Goal: Task Accomplishment & Management: Manage account settings

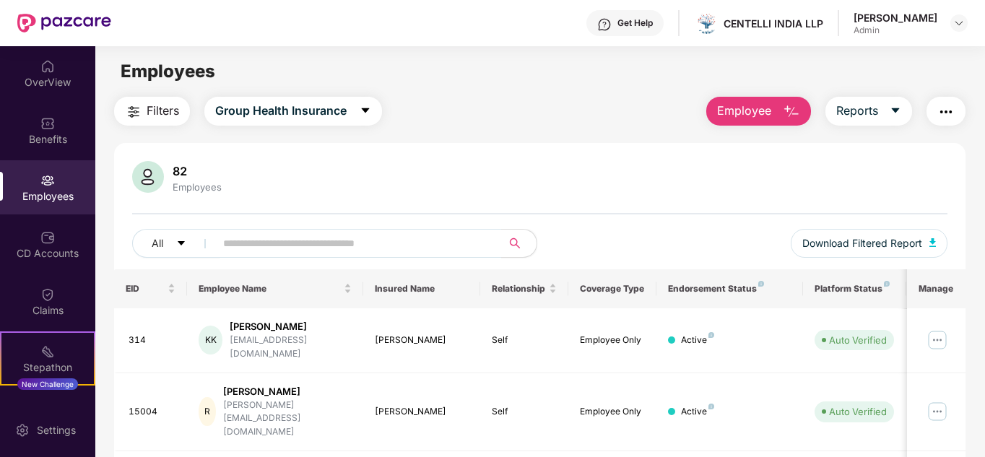
click at [761, 109] on span "Employee" at bounding box center [744, 111] width 54 height 18
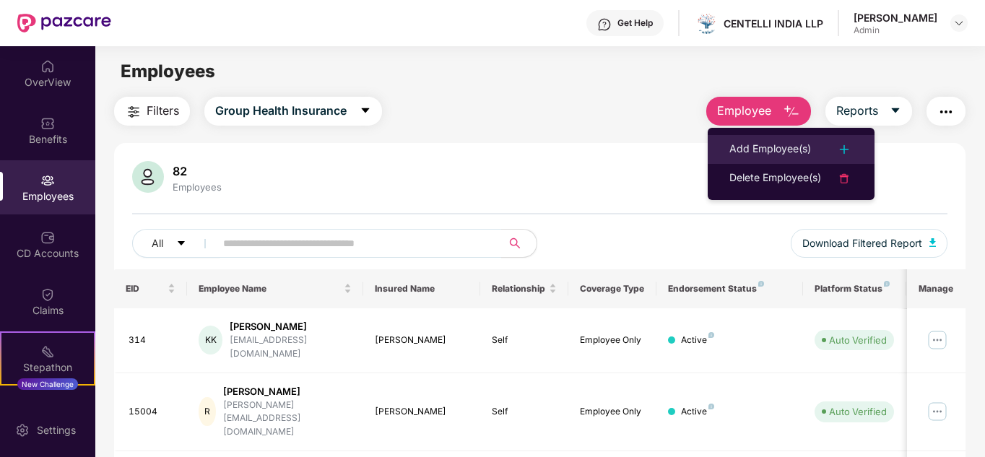
click at [776, 147] on div "Add Employee(s)" at bounding box center [770, 149] width 82 height 17
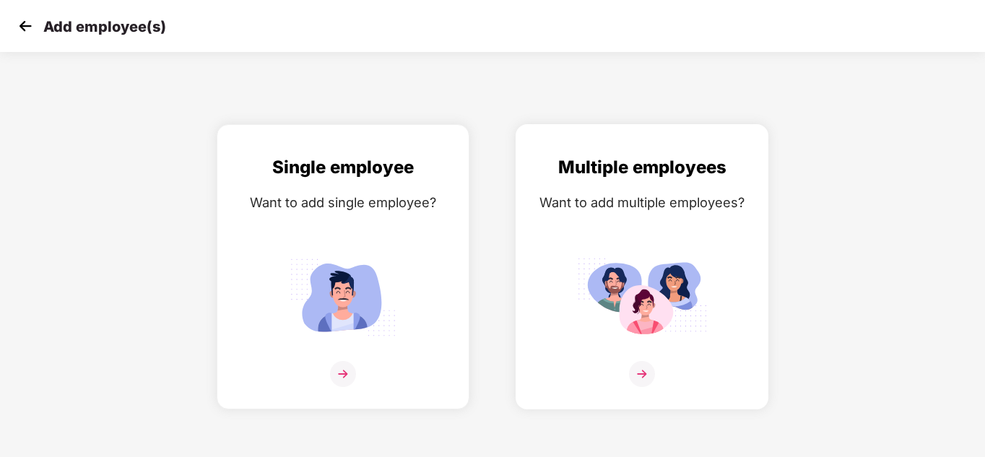
click at [644, 370] on img at bounding box center [642, 374] width 26 height 26
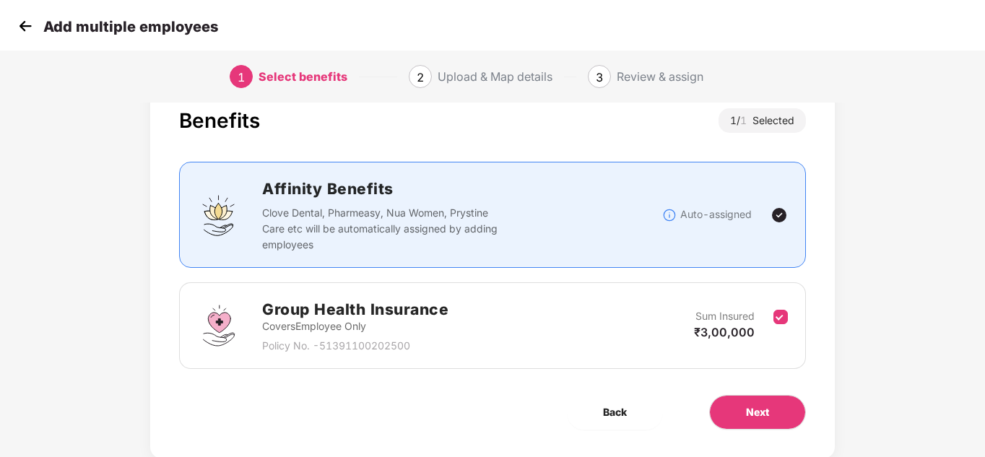
scroll to position [77, 0]
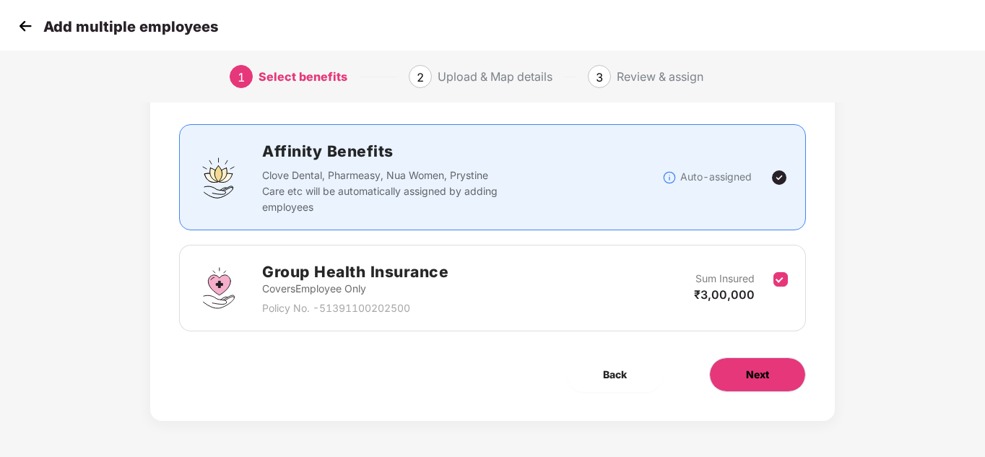
click at [758, 373] on span "Next" at bounding box center [757, 375] width 23 height 16
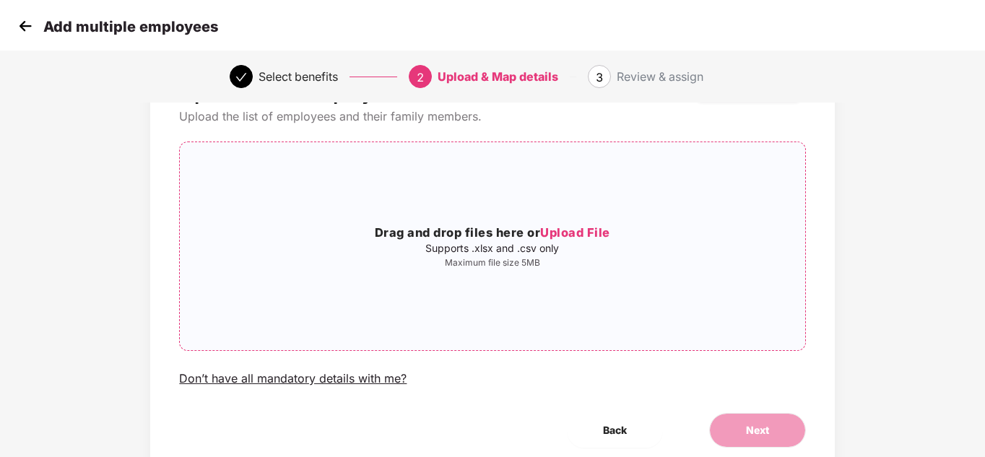
scroll to position [123, 0]
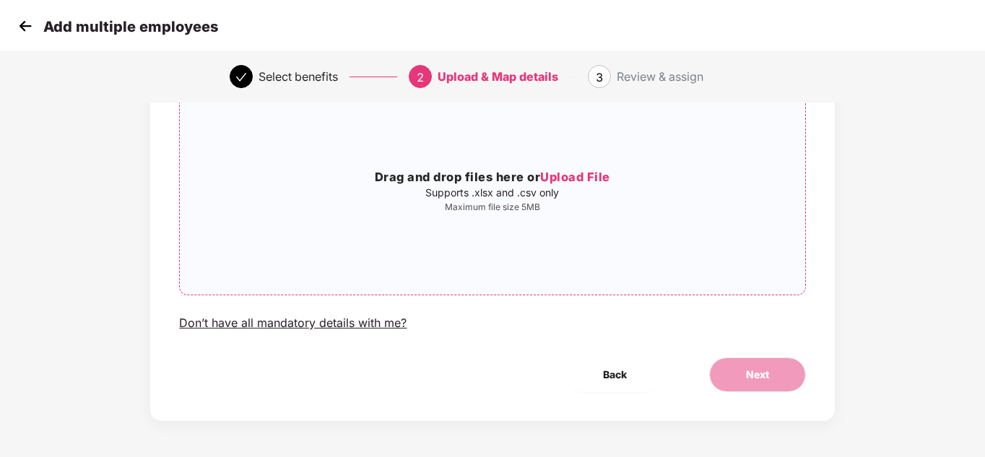
click at [583, 179] on span "Upload File" at bounding box center [575, 177] width 70 height 14
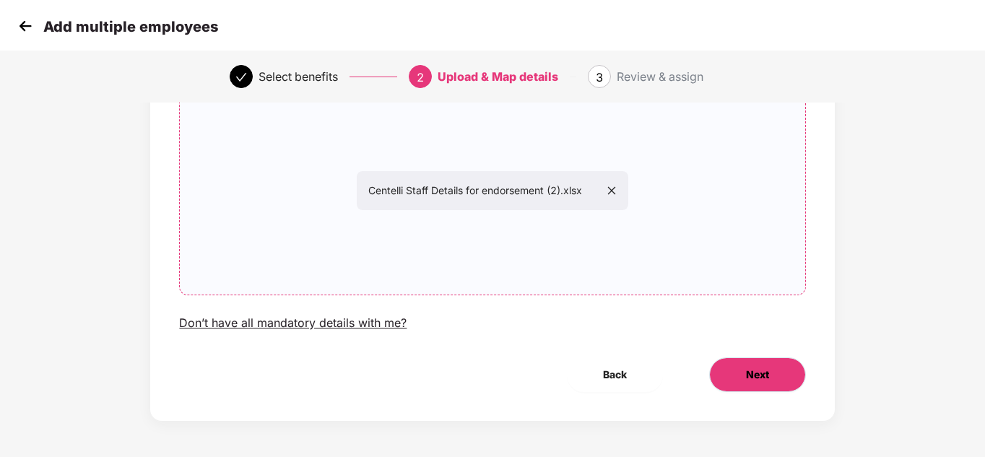
click at [757, 373] on span "Next" at bounding box center [757, 375] width 23 height 16
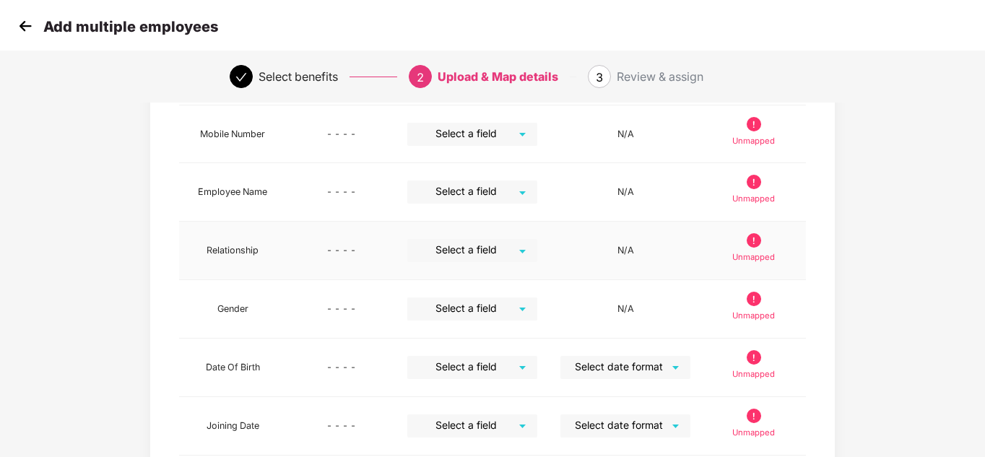
scroll to position [95, 0]
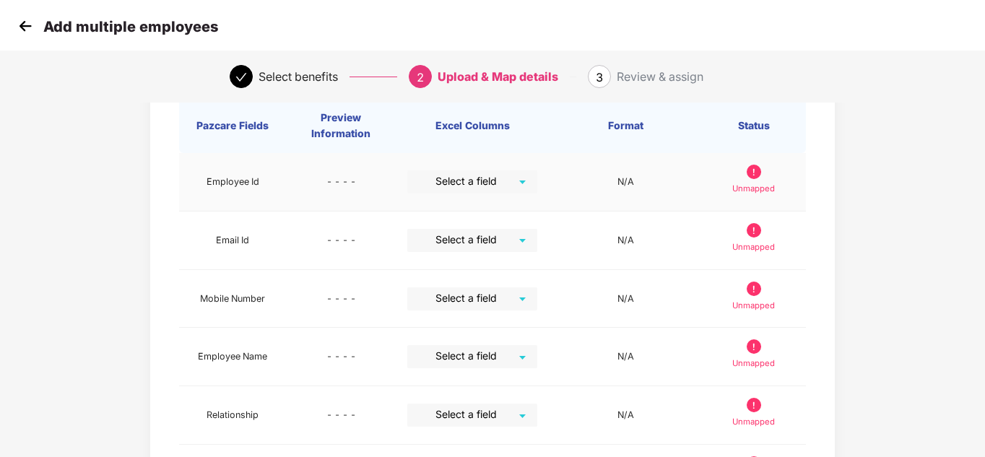
click at [516, 183] on input "search" at bounding box center [467, 181] width 104 height 22
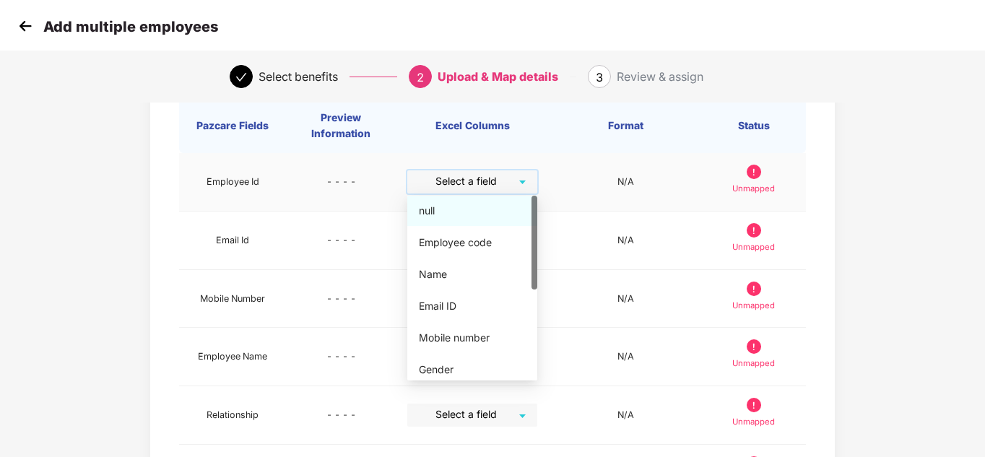
click at [453, 209] on div "null" at bounding box center [472, 211] width 107 height 16
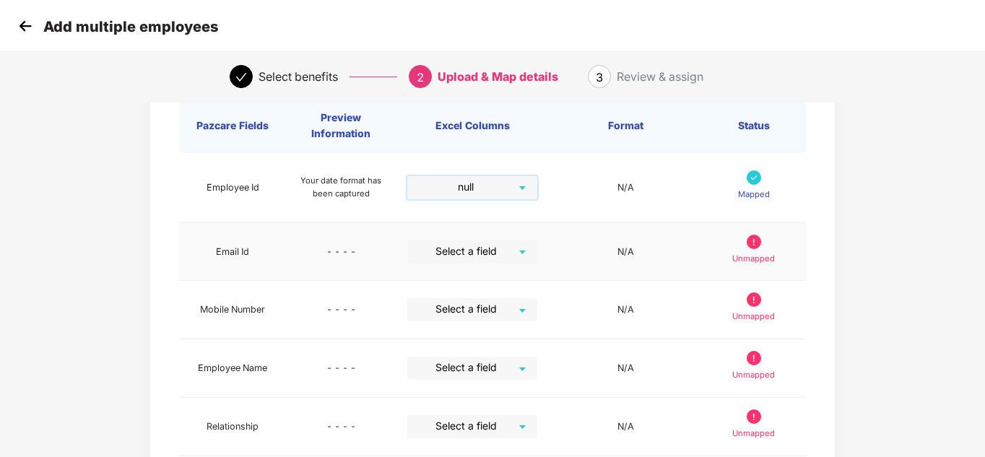
click at [521, 254] on div "Select a field" at bounding box center [472, 251] width 130 height 23
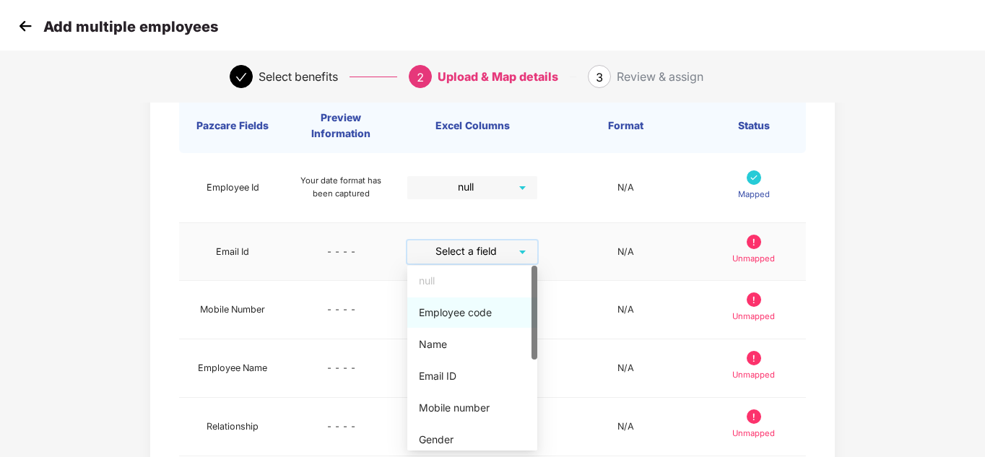
click at [462, 310] on div "Employee code" at bounding box center [472, 313] width 107 height 16
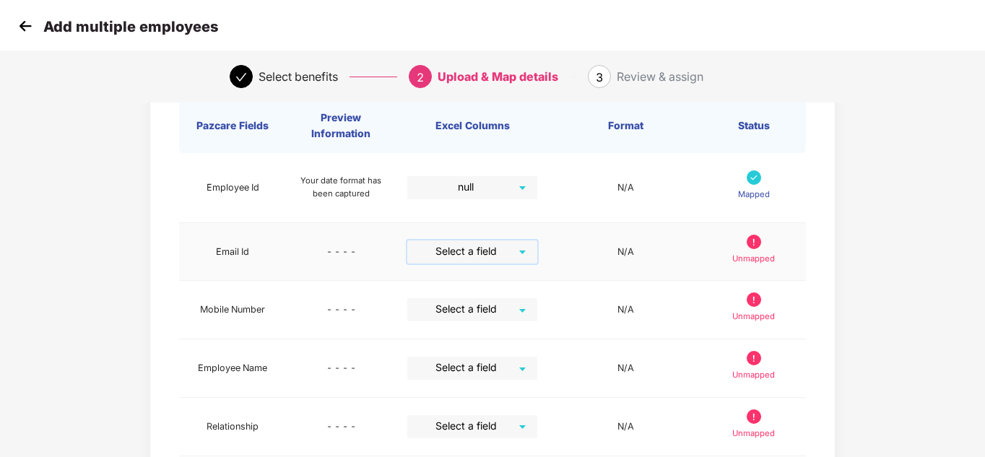
click at [521, 248] on div "Select a field" at bounding box center [472, 251] width 130 height 23
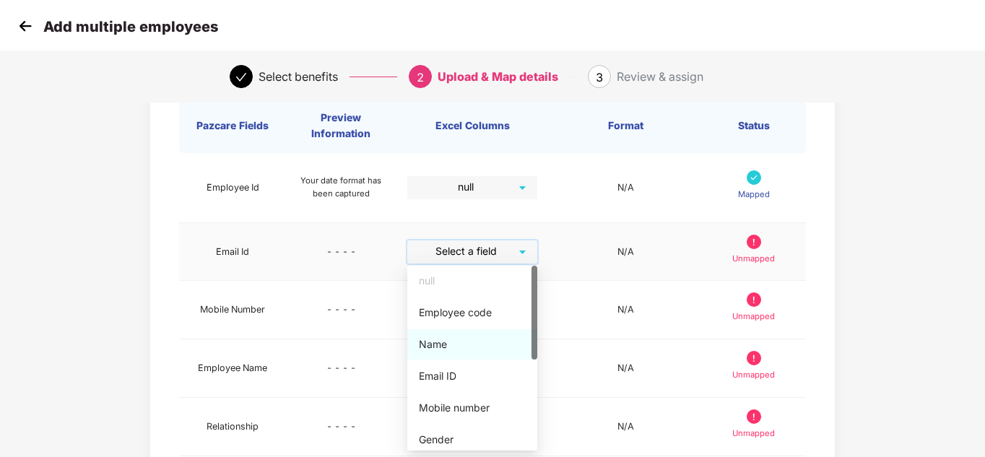
click at [444, 340] on div "Name" at bounding box center [472, 344] width 107 height 16
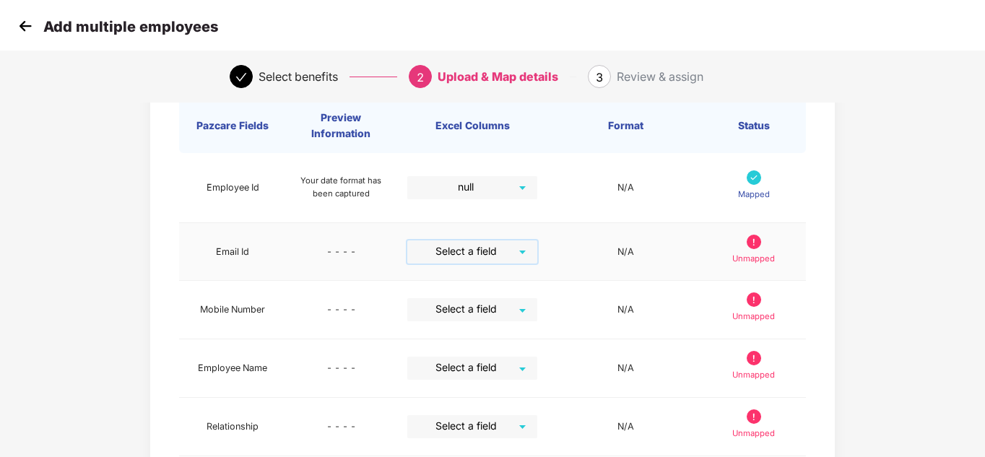
click at [521, 248] on div "Select a field" at bounding box center [472, 251] width 130 height 23
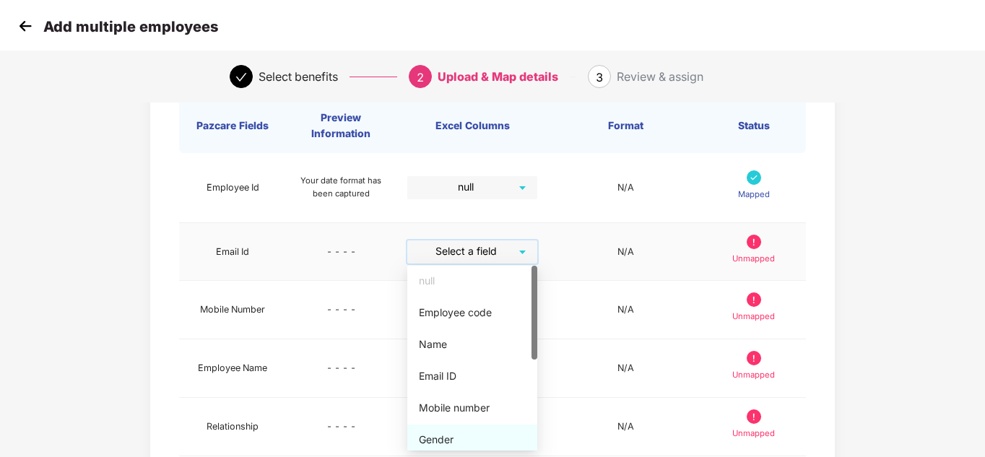
click at [441, 438] on div "Gender" at bounding box center [472, 440] width 107 height 16
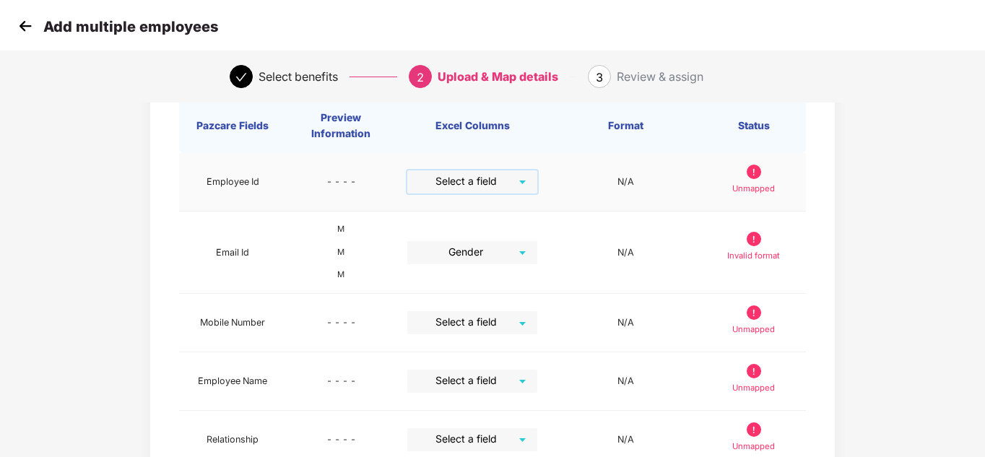
click at [526, 180] on div "Select a field" at bounding box center [472, 181] width 130 height 23
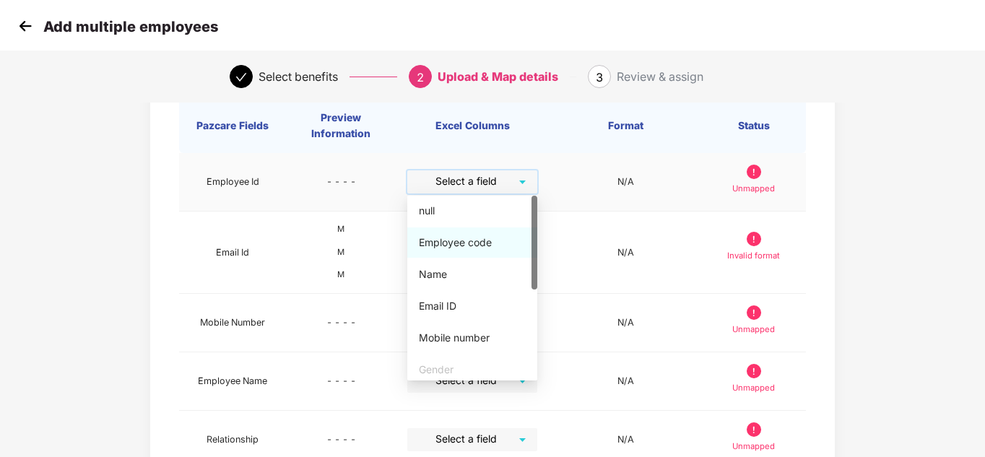
click at [461, 243] on div "Employee code" at bounding box center [472, 243] width 107 height 16
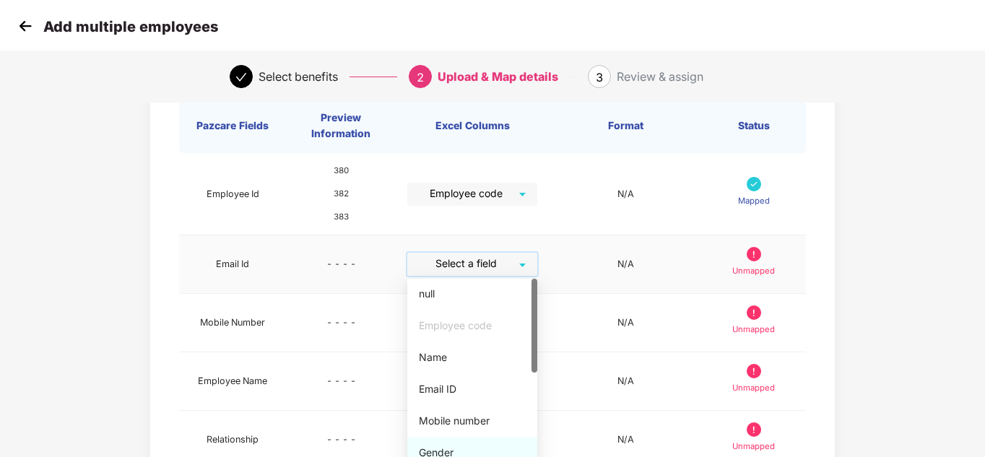
click at [520, 265] on div "Select a field" at bounding box center [472, 264] width 130 height 23
click at [454, 386] on div "Email ID" at bounding box center [472, 389] width 107 height 16
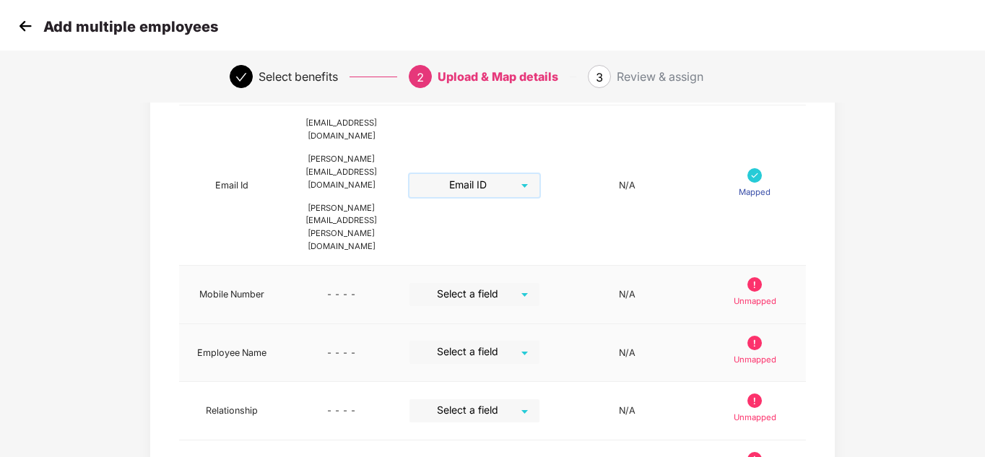
scroll to position [240, 0]
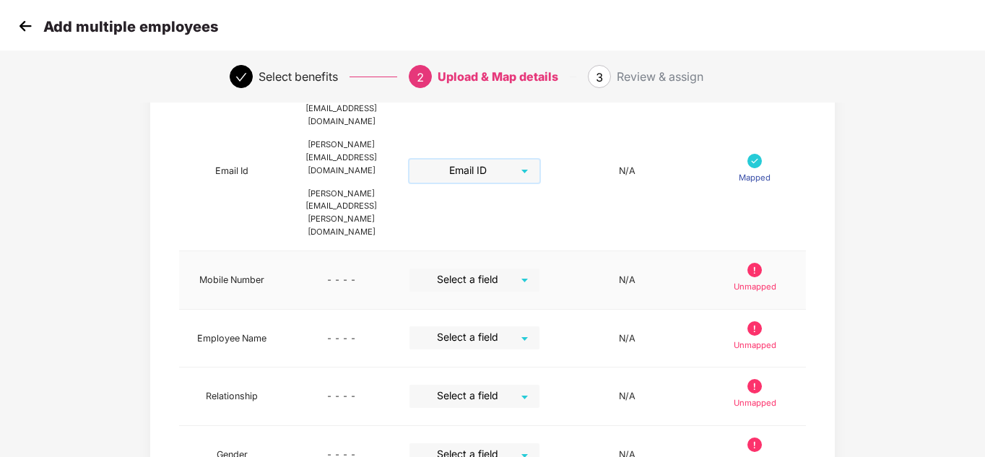
click at [539, 269] on div "Select a field" at bounding box center [474, 280] width 130 height 23
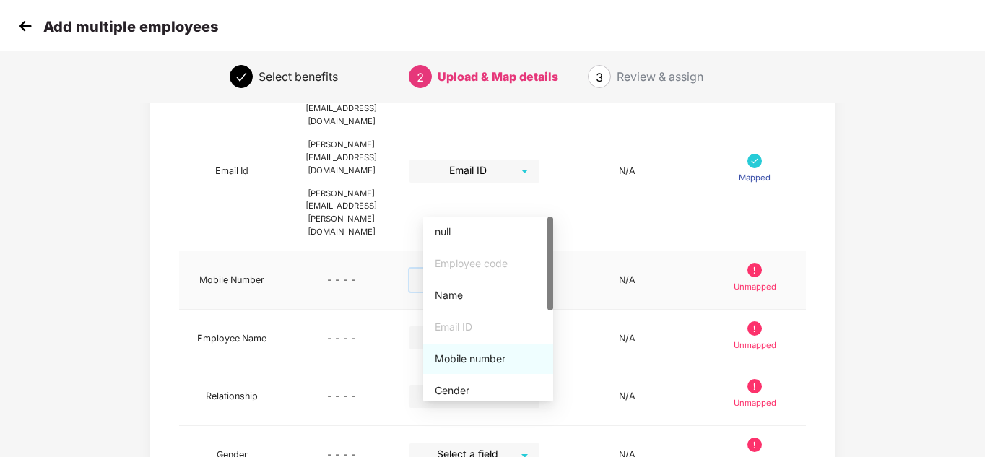
click at [474, 355] on div "Mobile number" at bounding box center [488, 359] width 107 height 16
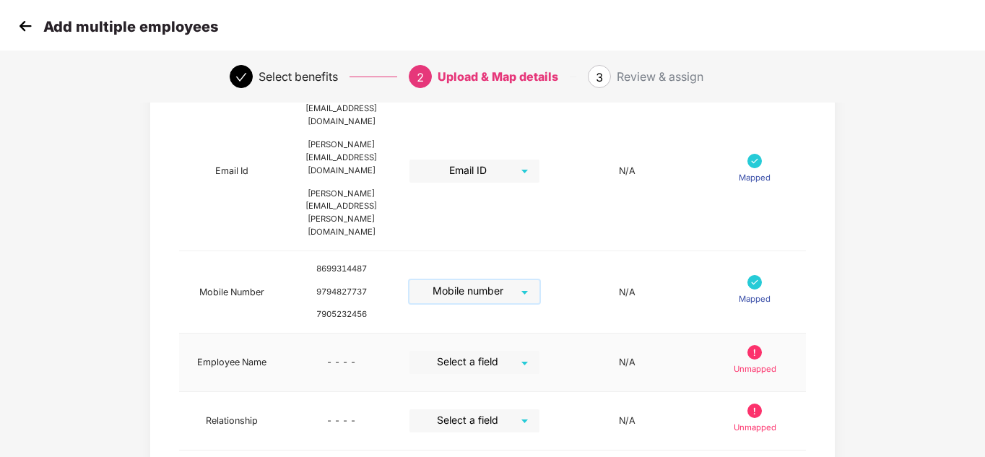
click at [539, 351] on div "Select a field" at bounding box center [474, 362] width 130 height 23
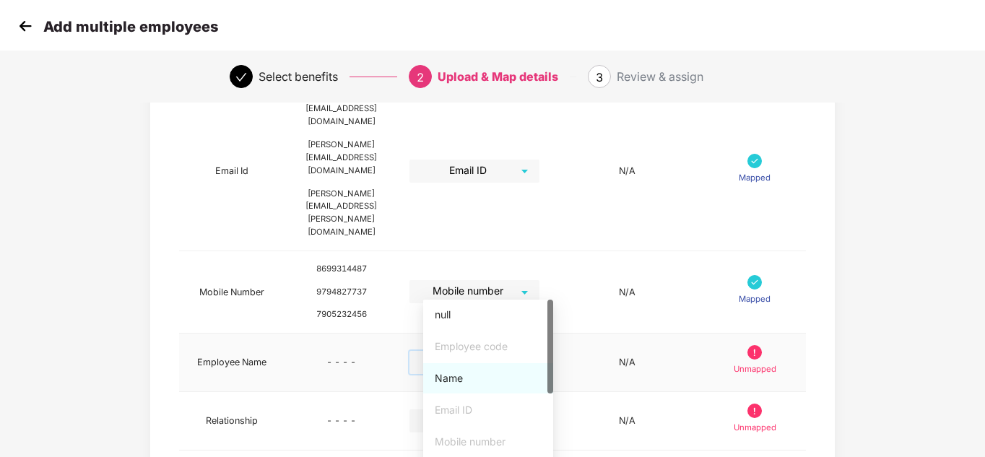
click at [463, 376] on div "Name" at bounding box center [488, 378] width 107 height 16
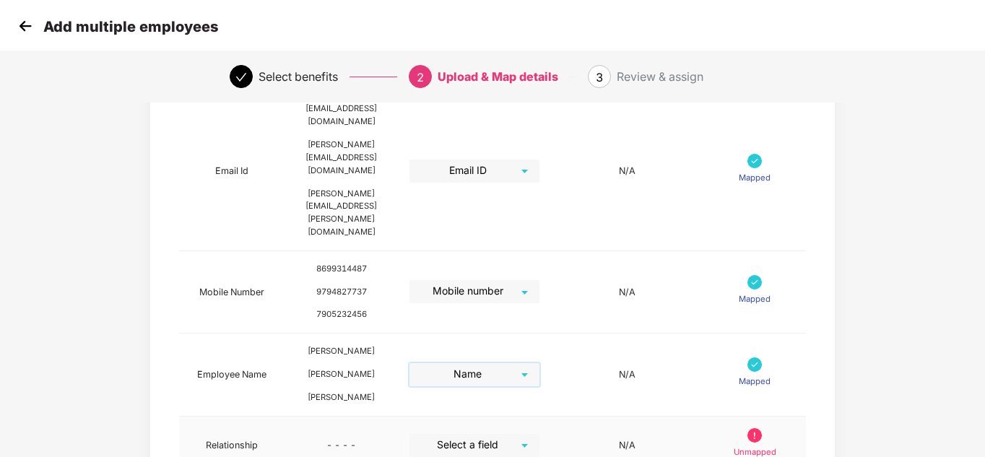
click at [539, 434] on div "Select a field" at bounding box center [474, 445] width 130 height 23
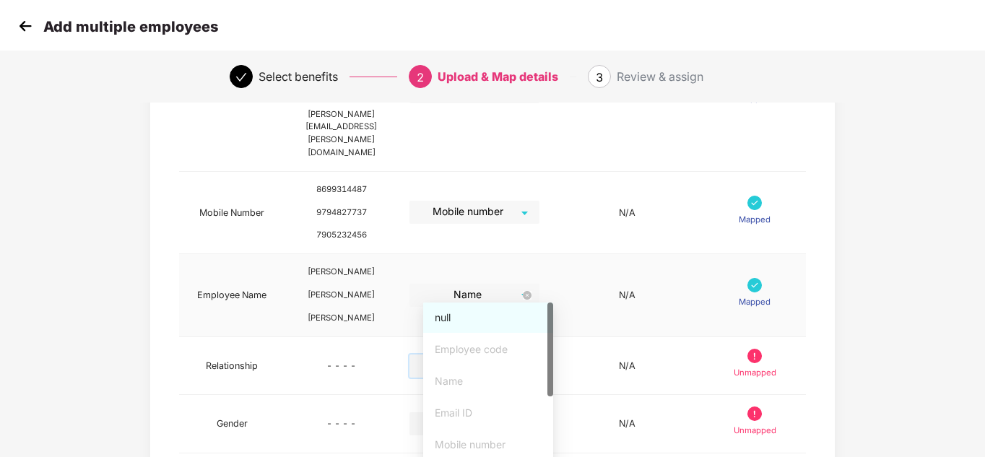
scroll to position [456, 0]
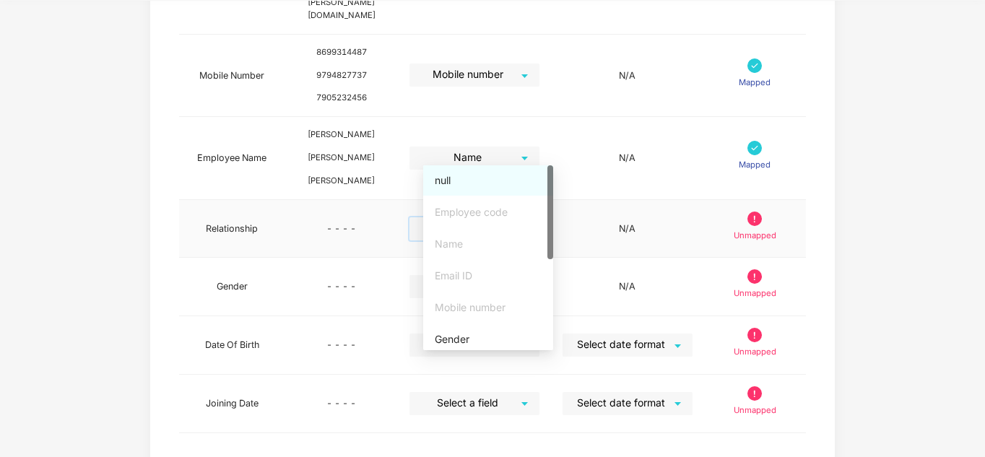
click at [479, 181] on div "null" at bounding box center [488, 181] width 107 height 16
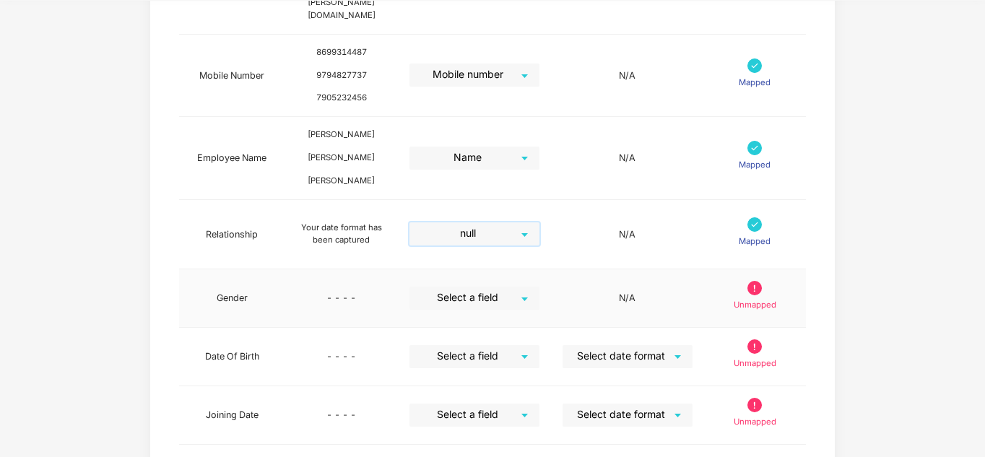
click at [538, 287] on div "Select a field" at bounding box center [474, 298] width 130 height 23
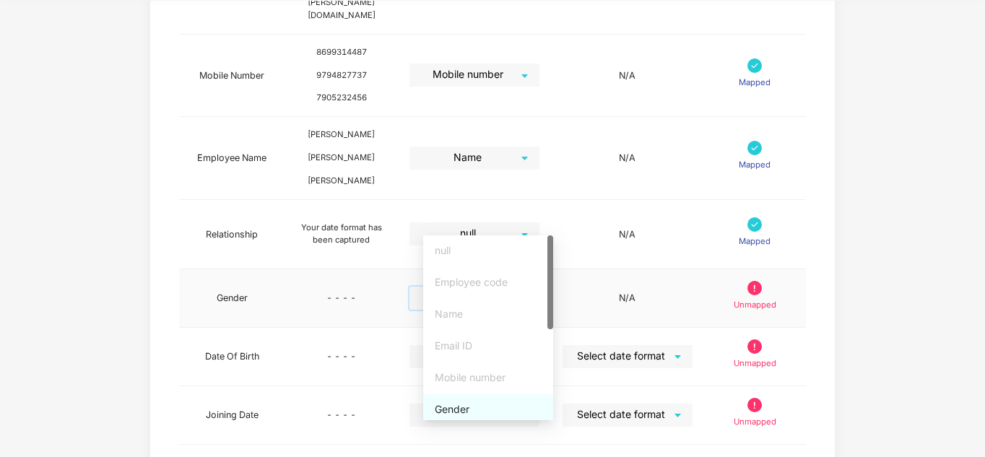
click at [475, 408] on div "Gender" at bounding box center [488, 409] width 107 height 16
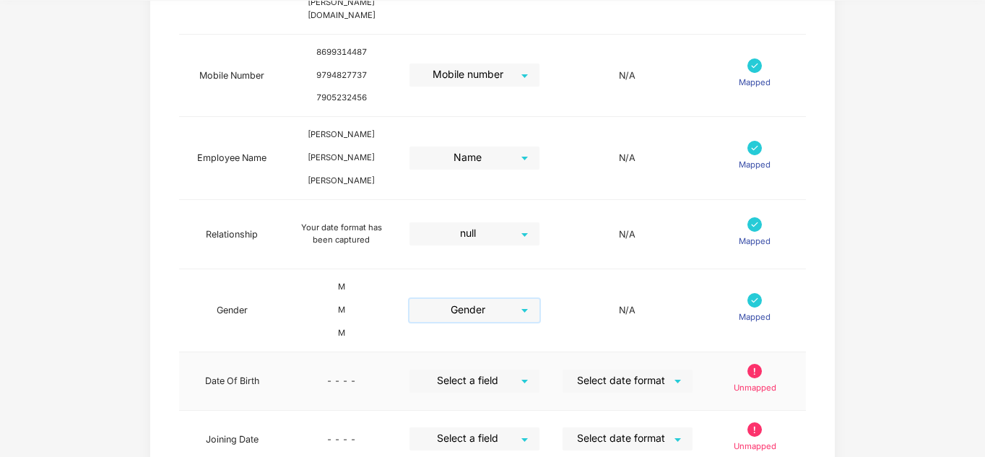
click at [539, 370] on div "Select a field" at bounding box center [474, 381] width 130 height 23
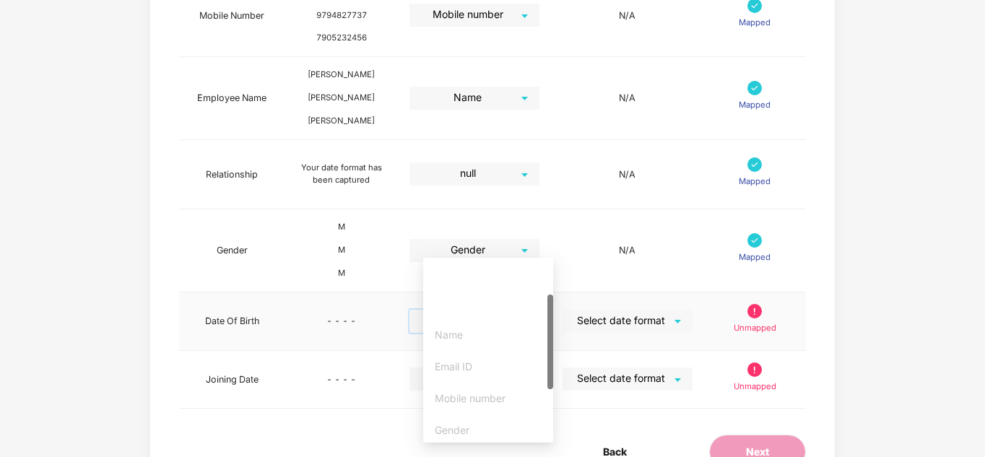
scroll to position [72, 0]
click at [484, 391] on div "DOB" at bounding box center [488, 390] width 107 height 16
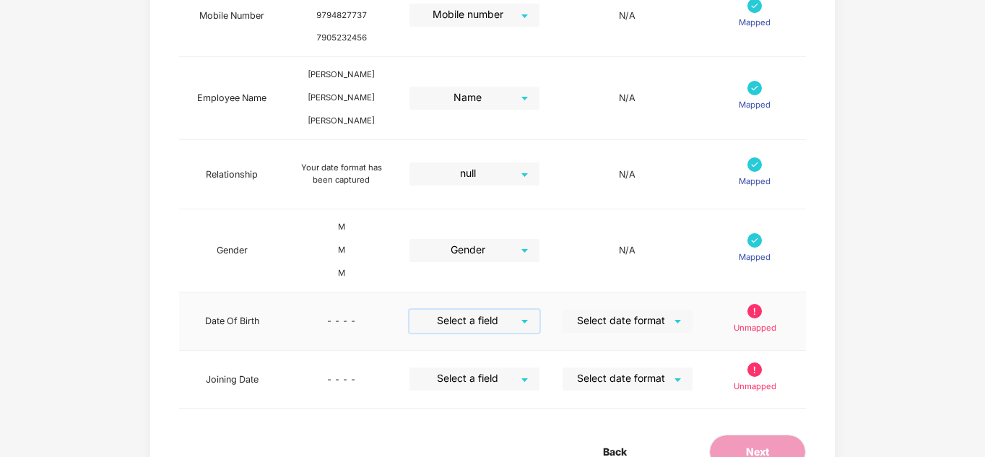
click at [539, 310] on div "Select a field" at bounding box center [474, 321] width 130 height 23
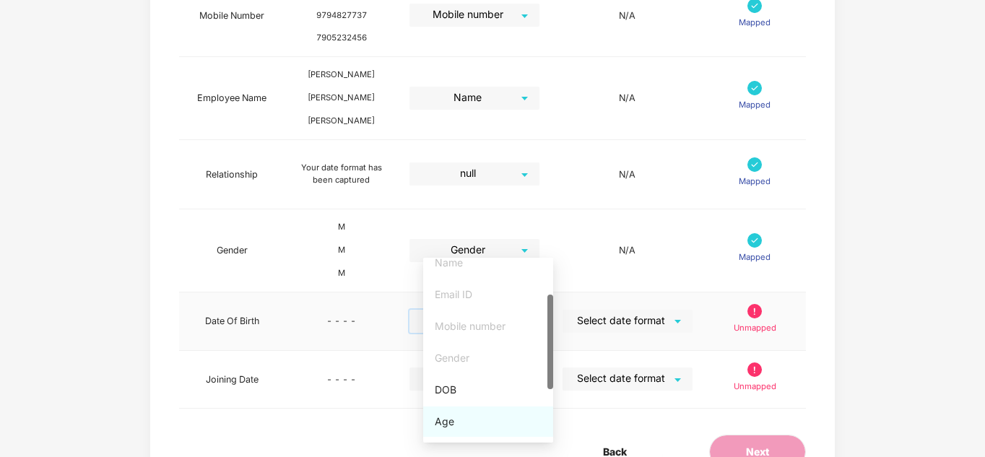
click at [466, 420] on div "Age" at bounding box center [488, 422] width 107 height 16
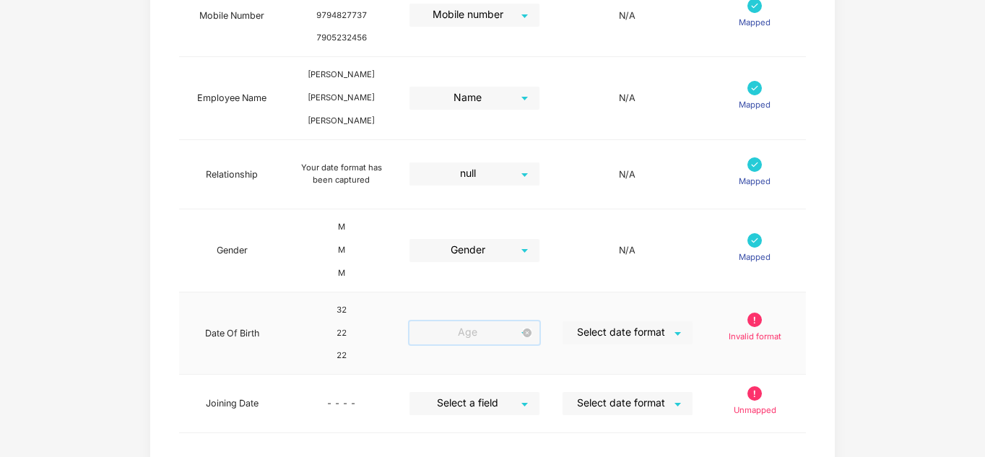
click at [531, 321] on span "Age" at bounding box center [474, 332] width 114 height 23
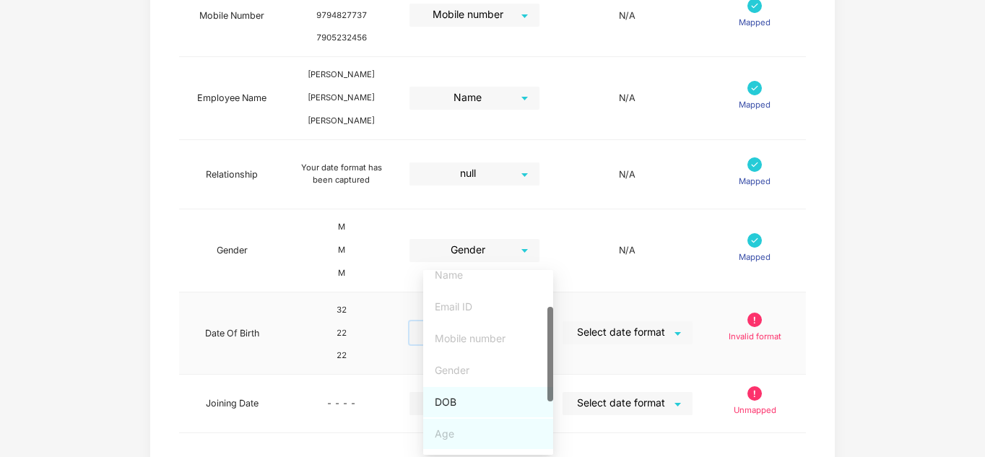
click at [464, 401] on div "DOB" at bounding box center [488, 402] width 107 height 16
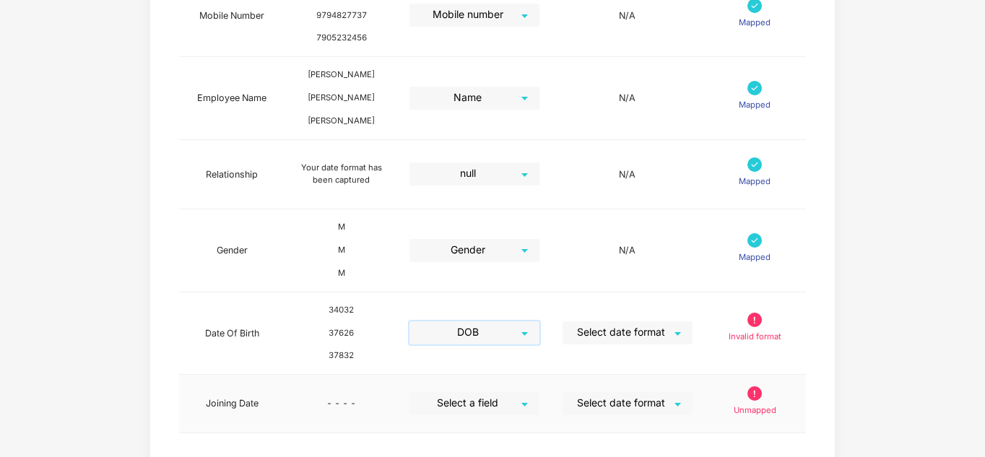
click at [539, 392] on div "Select a field" at bounding box center [474, 403] width 130 height 23
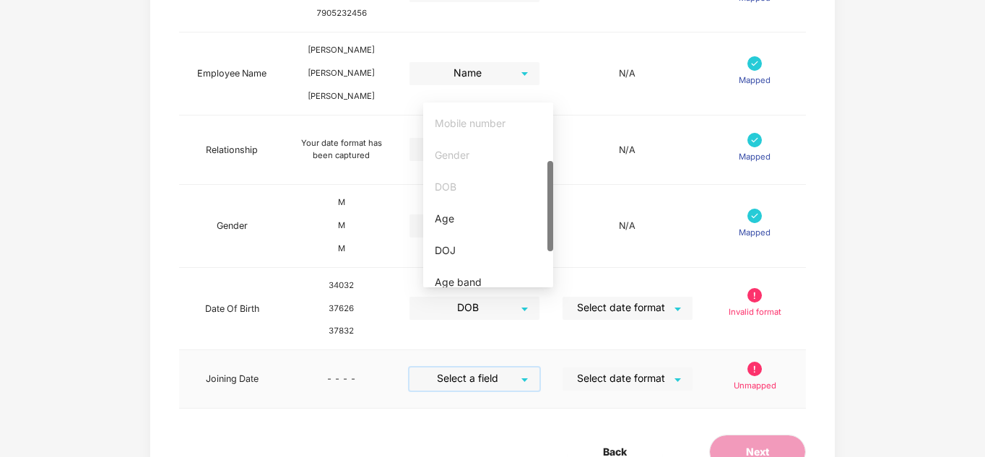
scroll to position [191, 0]
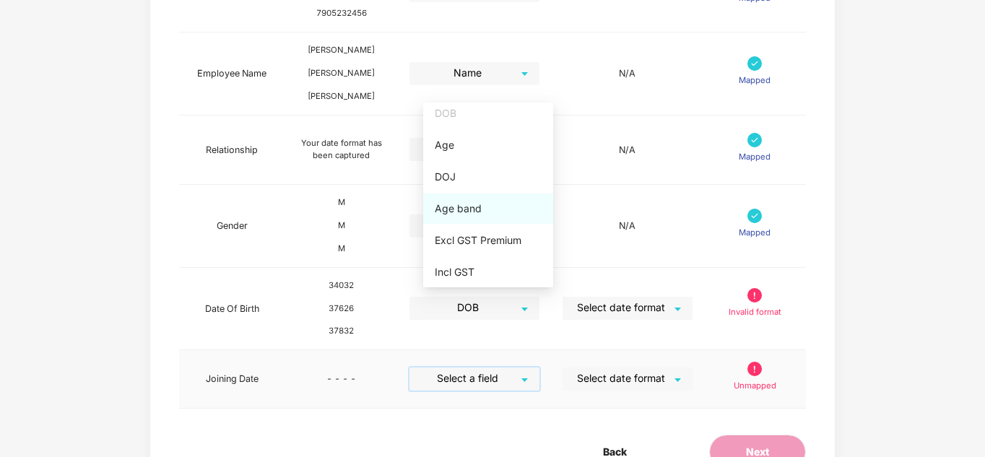
click at [482, 207] on div "Age band" at bounding box center [488, 209] width 107 height 16
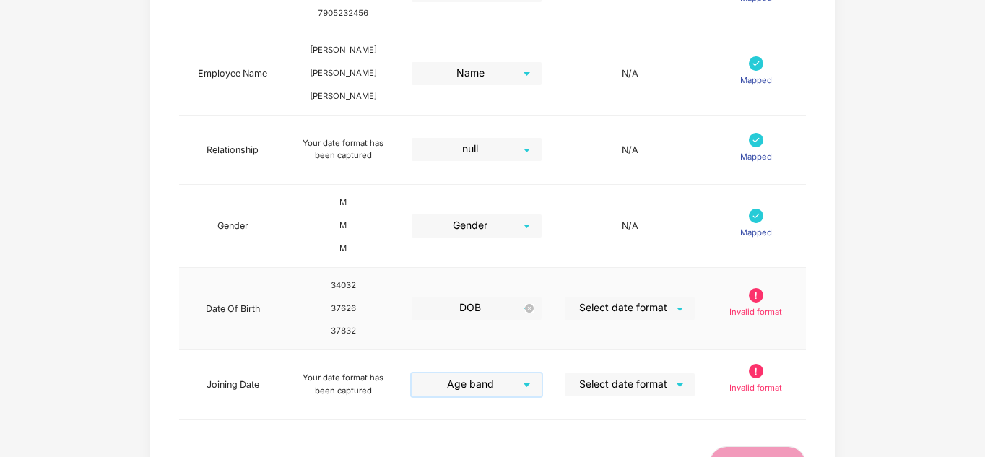
click at [534, 297] on span "DOB" at bounding box center [477, 308] width 114 height 23
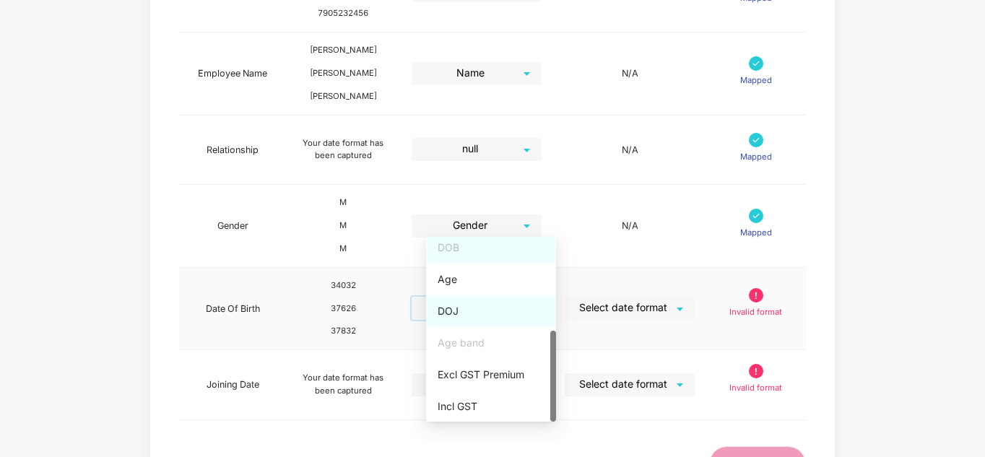
scroll to position [544, 0]
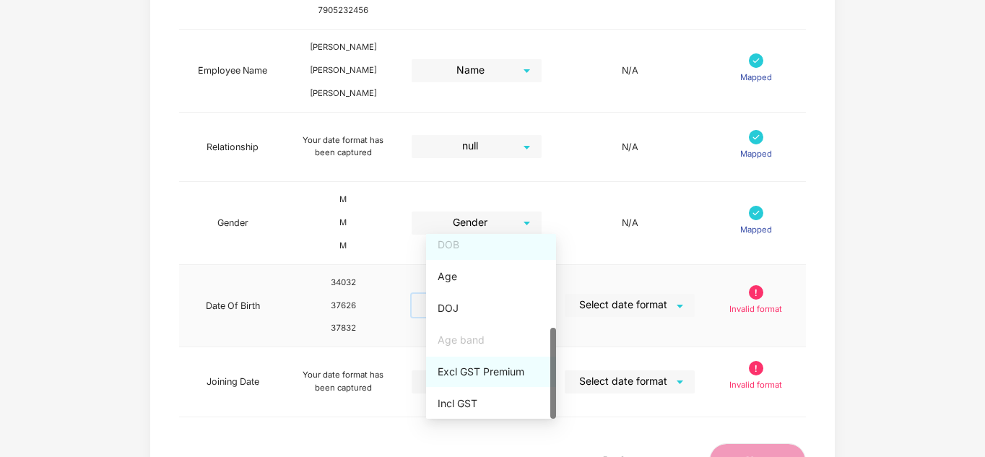
click at [471, 339] on div "Age band" at bounding box center [491, 340] width 107 height 16
click at [589, 347] on td "Select date format" at bounding box center [629, 382] width 153 height 70
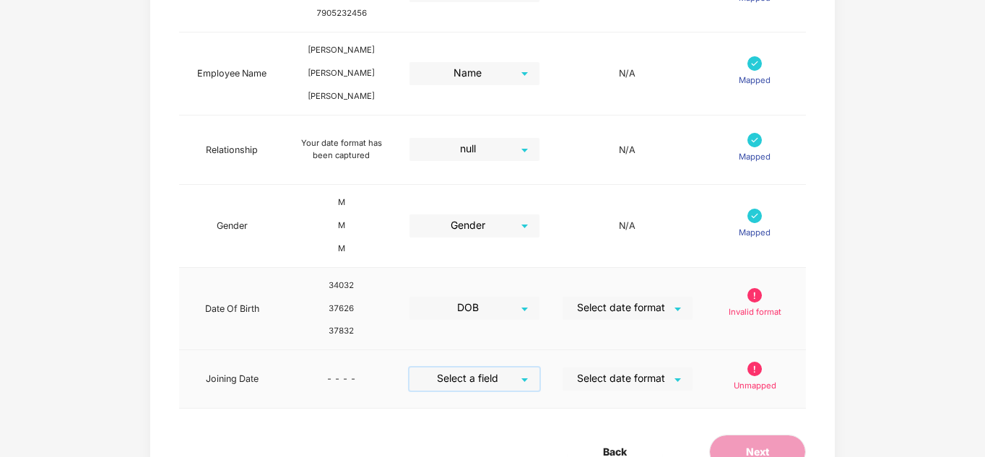
scroll to position [516, 0]
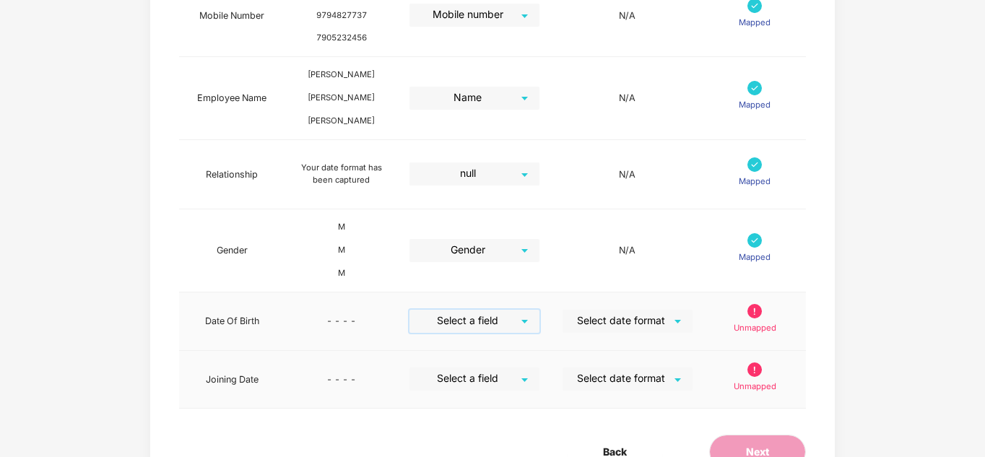
click at [539, 310] on div "Select a field" at bounding box center [474, 321] width 130 height 23
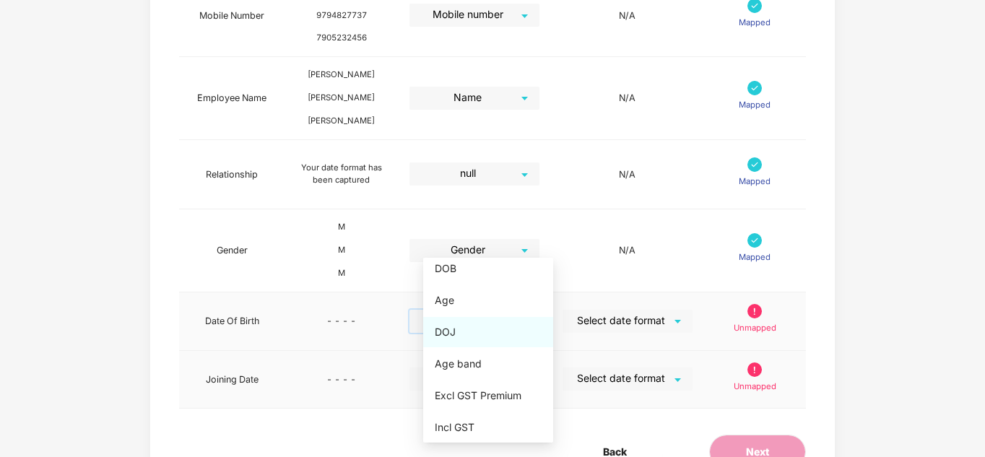
click at [459, 336] on div "DOJ" at bounding box center [488, 332] width 107 height 16
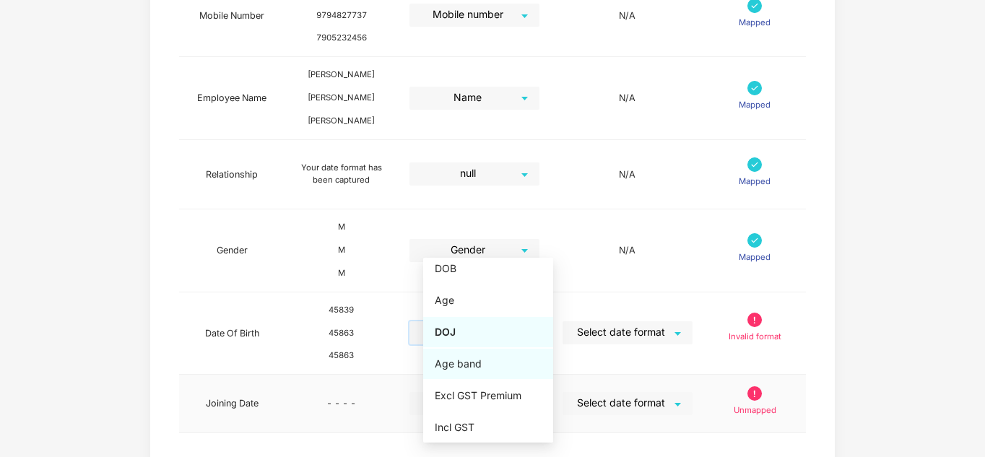
scroll to position [541, 0]
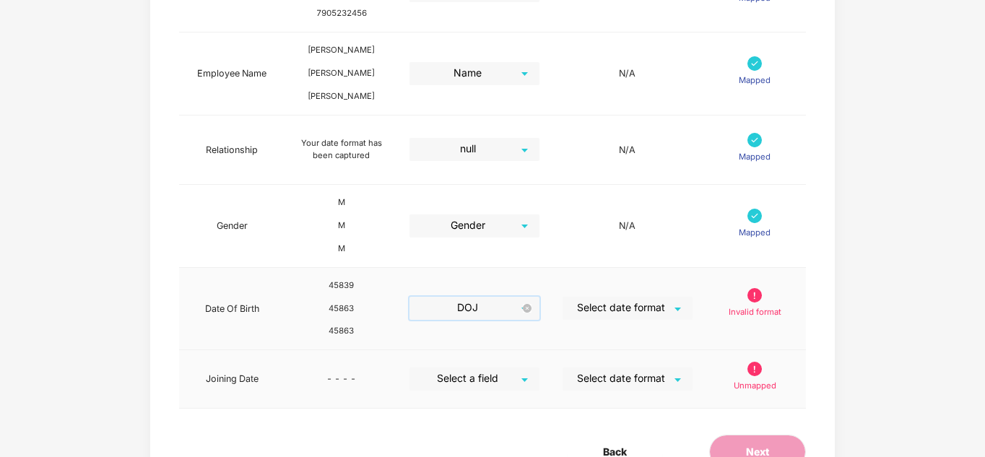
click at [522, 297] on span "DOJ" at bounding box center [474, 308] width 114 height 23
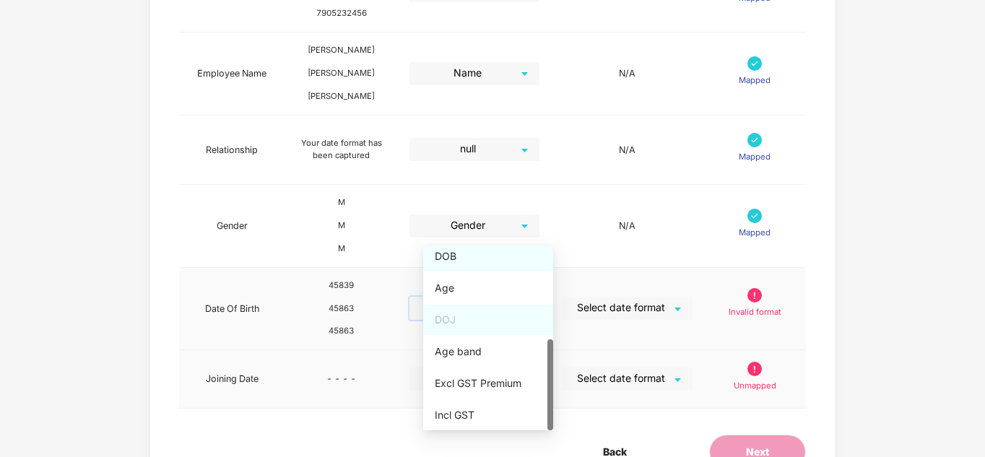
click at [453, 261] on div "DOB" at bounding box center [488, 256] width 107 height 16
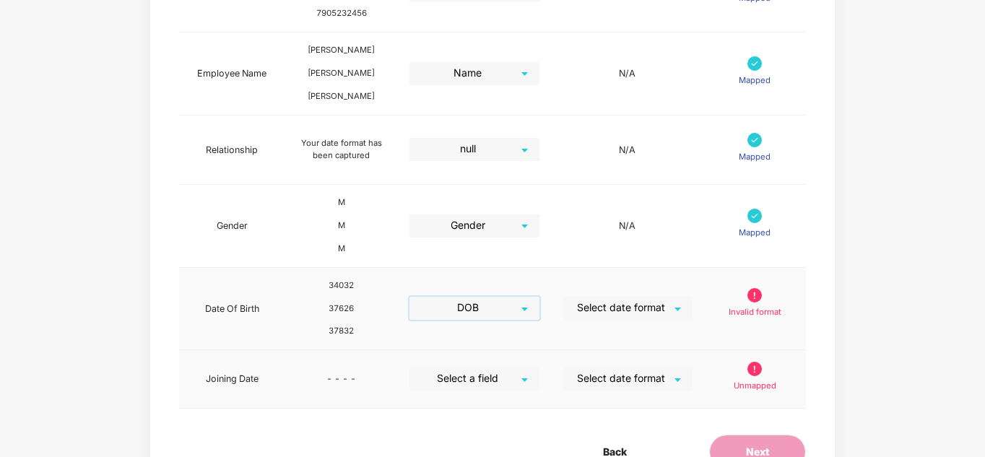
click at [692, 297] on div "Select date format" at bounding box center [628, 308] width 130 height 23
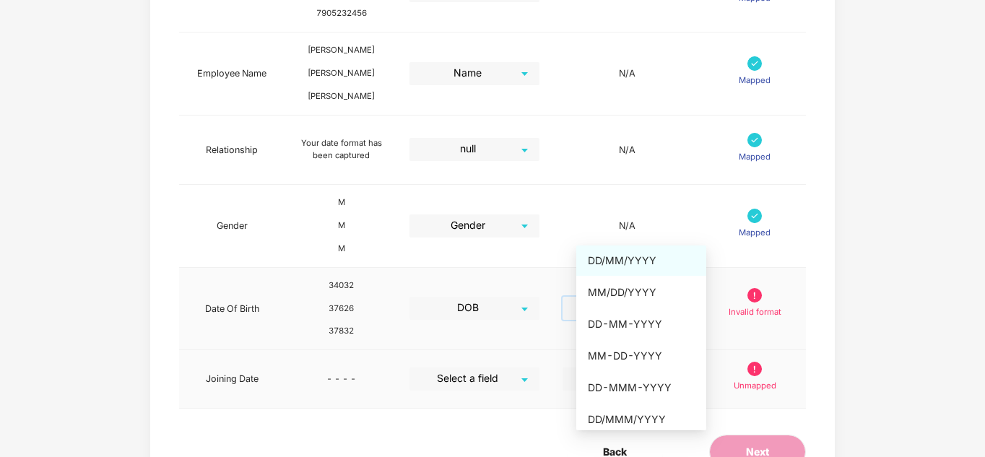
click at [631, 256] on div "DD/MM/YYYY" at bounding box center [641, 261] width 107 height 16
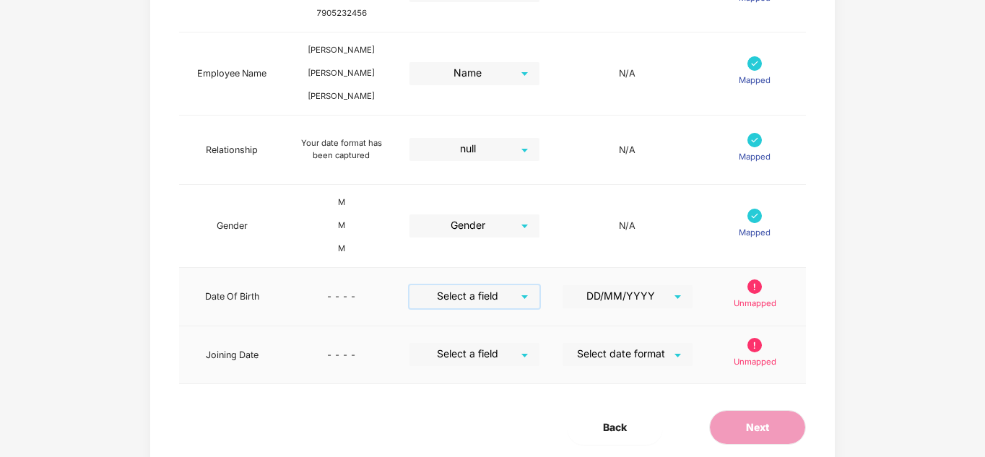
scroll to position [516, 0]
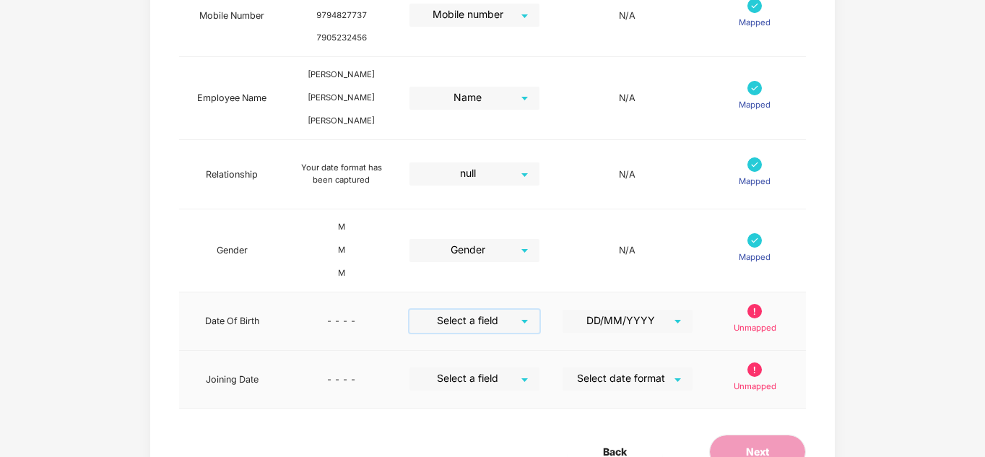
click at [517, 310] on input "search" at bounding box center [469, 321] width 104 height 22
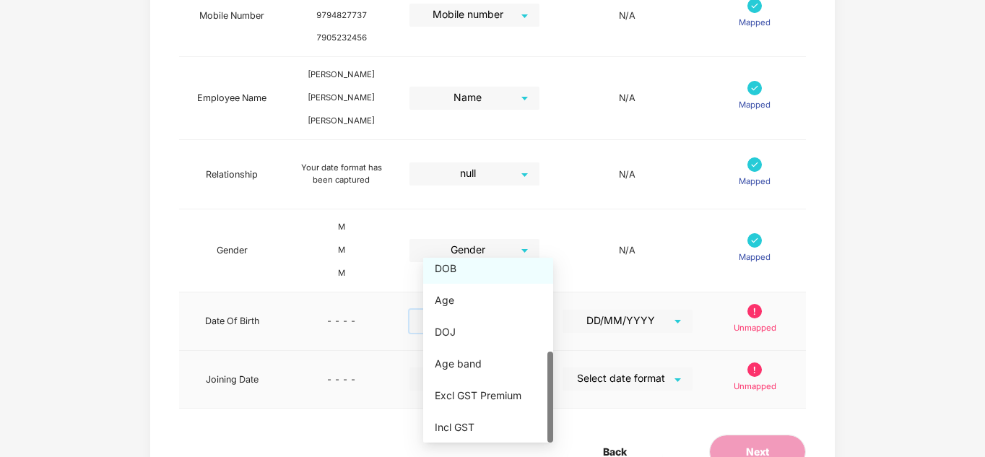
click at [477, 266] on div "DOB" at bounding box center [488, 269] width 107 height 16
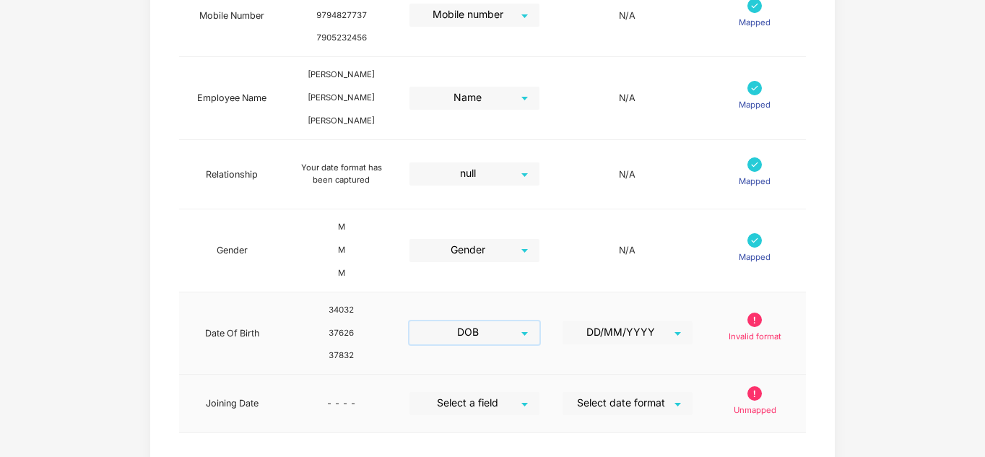
scroll to position [541, 0]
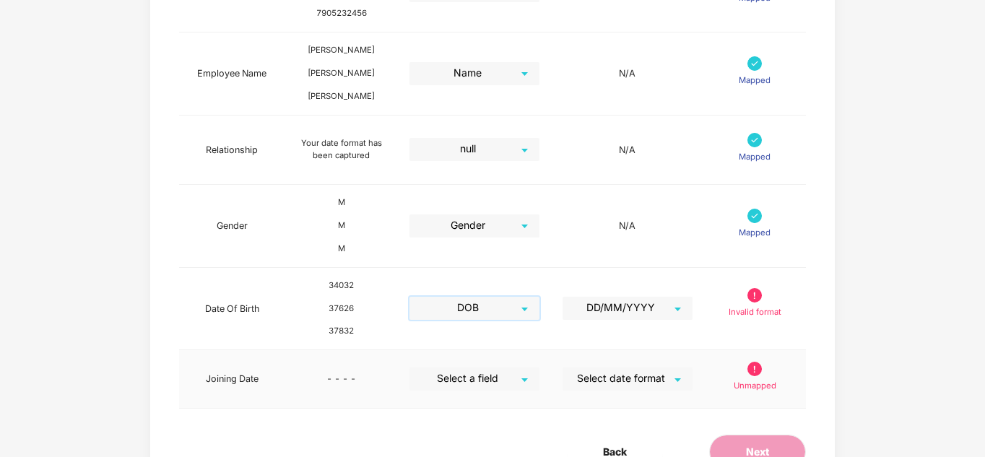
click at [518, 368] on input "search" at bounding box center [469, 379] width 104 height 22
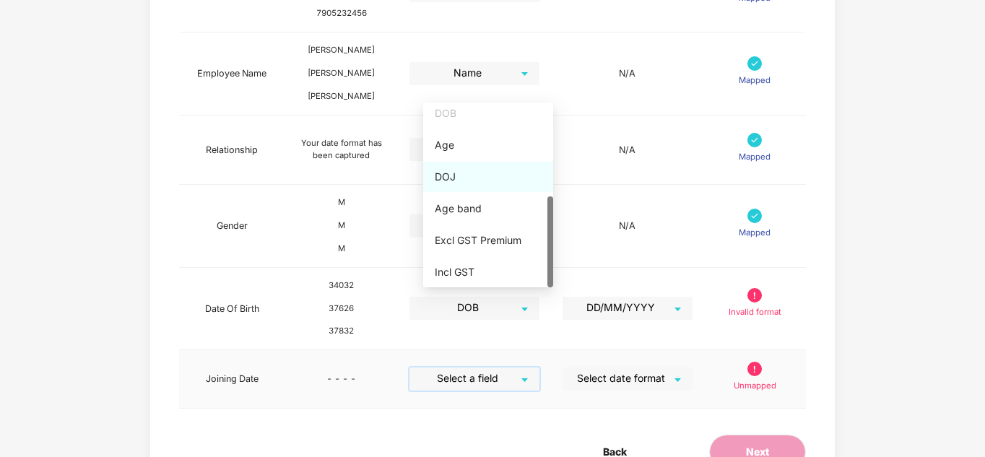
click at [461, 179] on div "DOJ" at bounding box center [488, 177] width 107 height 16
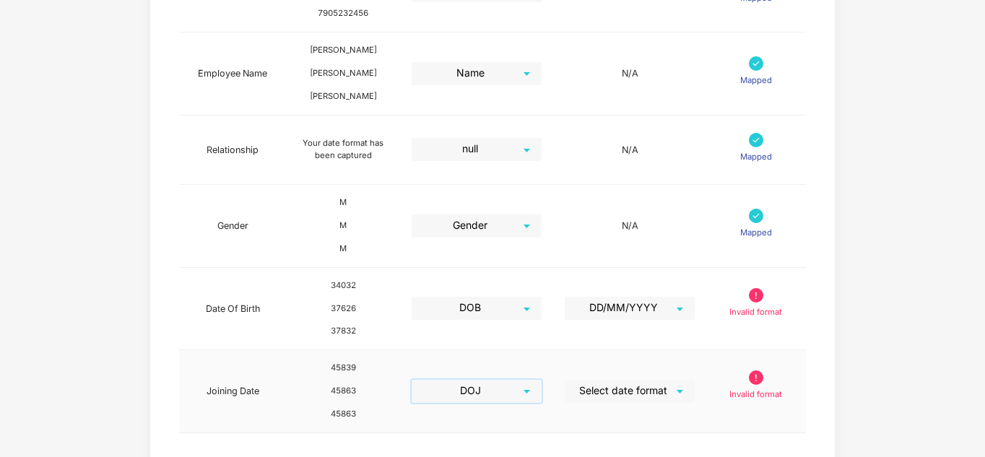
click at [694, 380] on div "Select date format" at bounding box center [630, 391] width 130 height 23
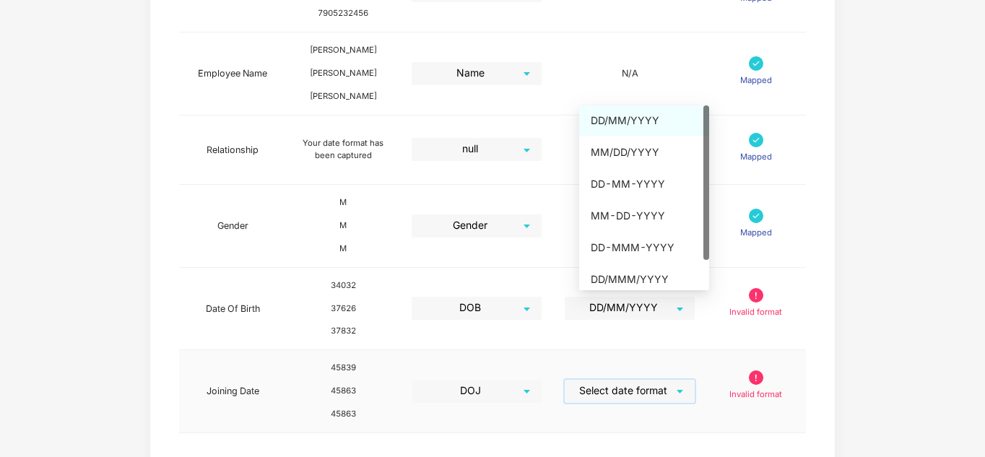
click at [633, 123] on div "DD/MM/YYYY" at bounding box center [644, 121] width 107 height 16
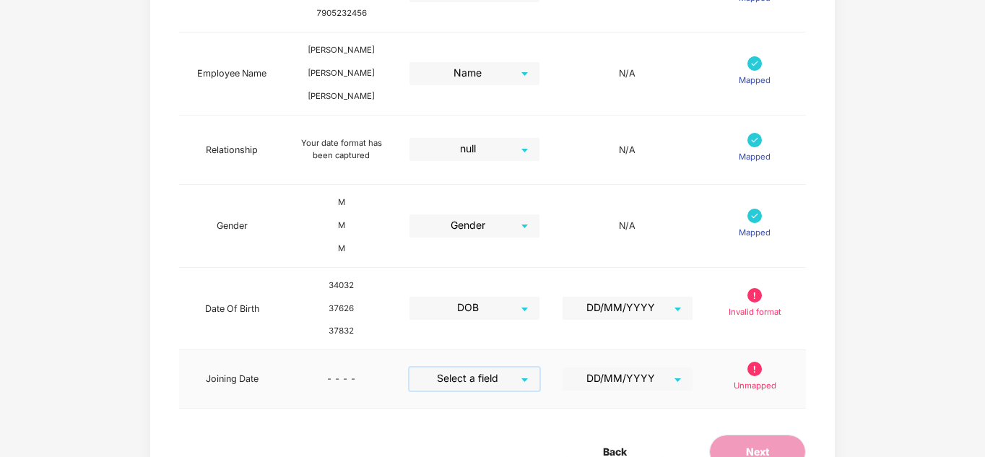
click at [521, 368] on input "search" at bounding box center [469, 379] width 104 height 22
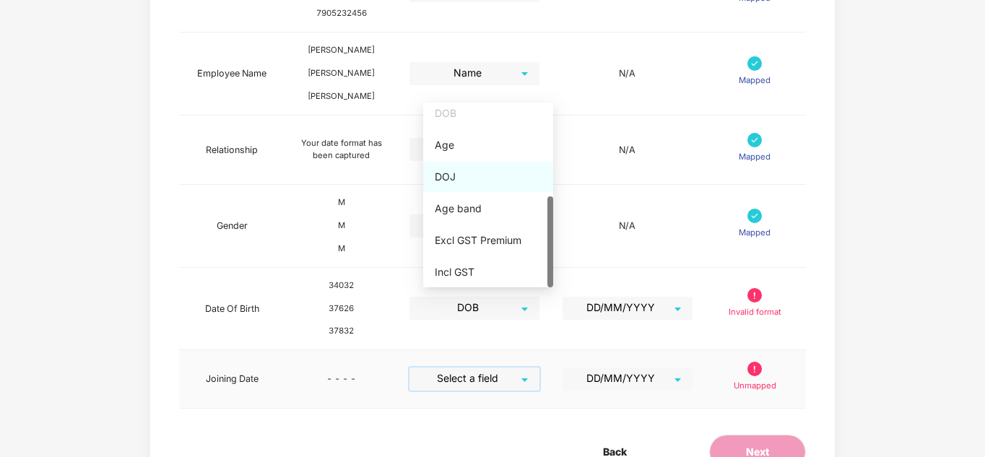
click at [461, 173] on div "DOJ" at bounding box center [488, 177] width 107 height 16
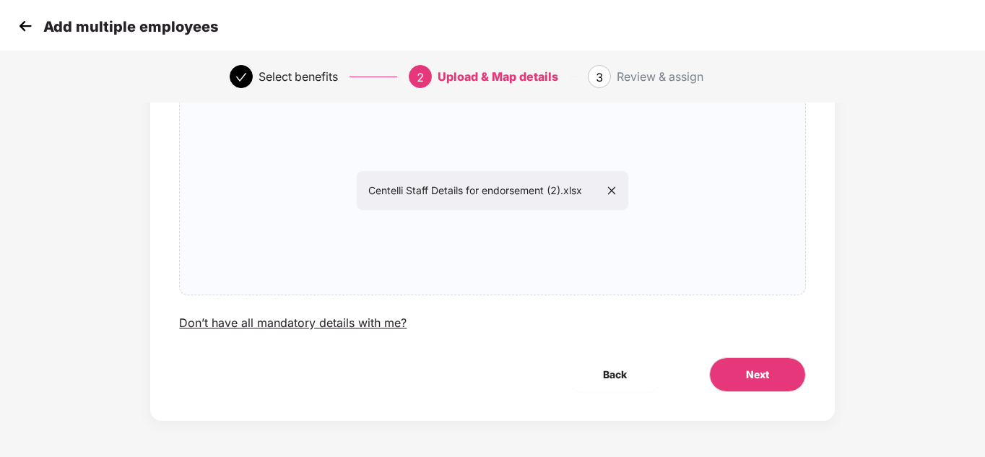
scroll to position [123, 0]
click at [20, 19] on img at bounding box center [25, 26] width 22 height 22
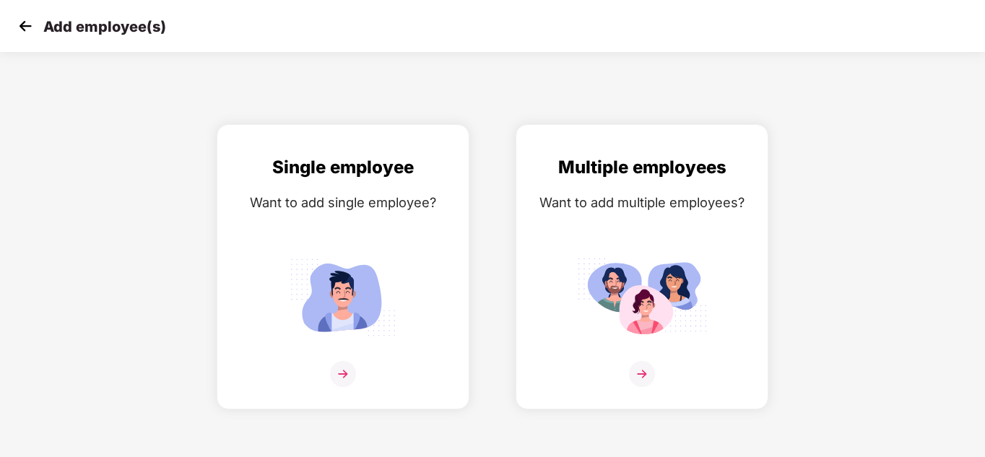
click at [21, 19] on img at bounding box center [25, 26] width 22 height 22
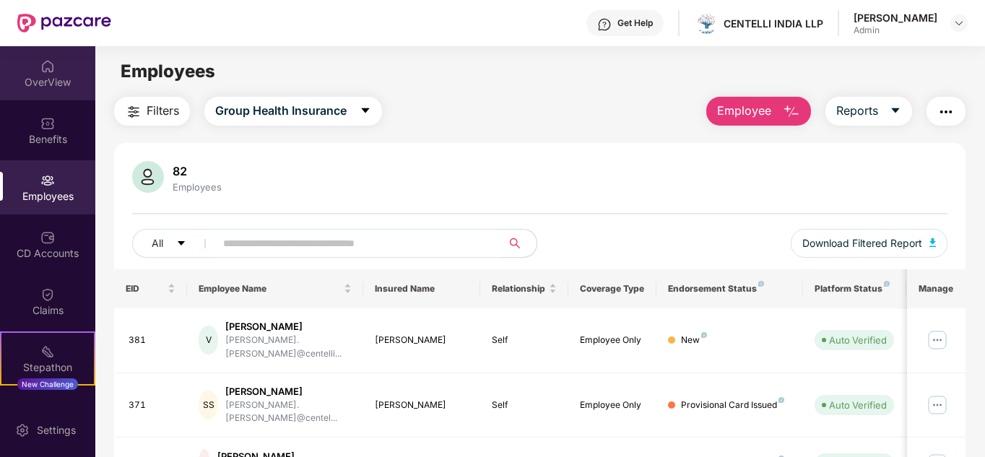
click at [56, 72] on div "OverView" at bounding box center [47, 73] width 95 height 54
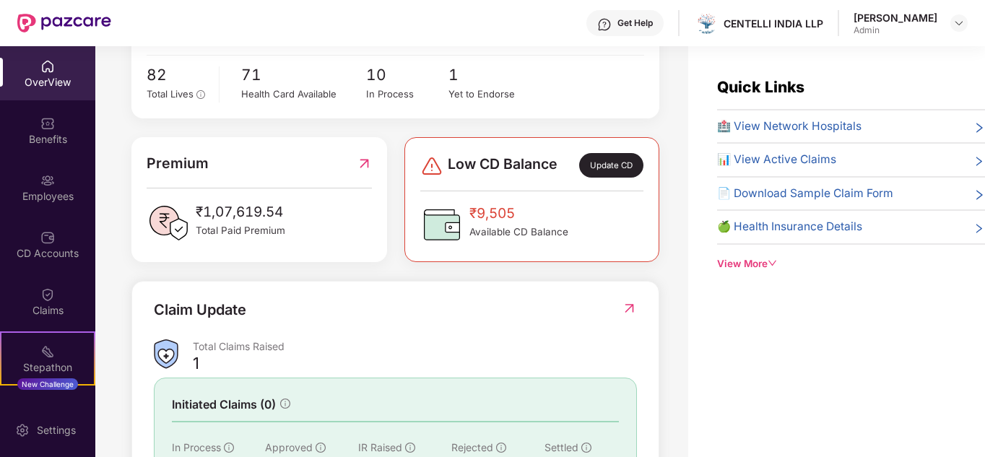
scroll to position [139, 0]
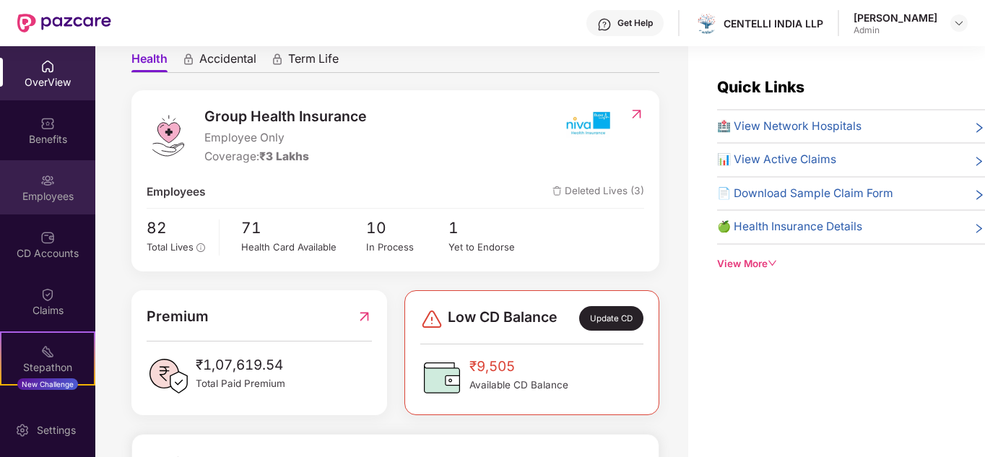
click at [53, 195] on div "Employees" at bounding box center [47, 196] width 95 height 14
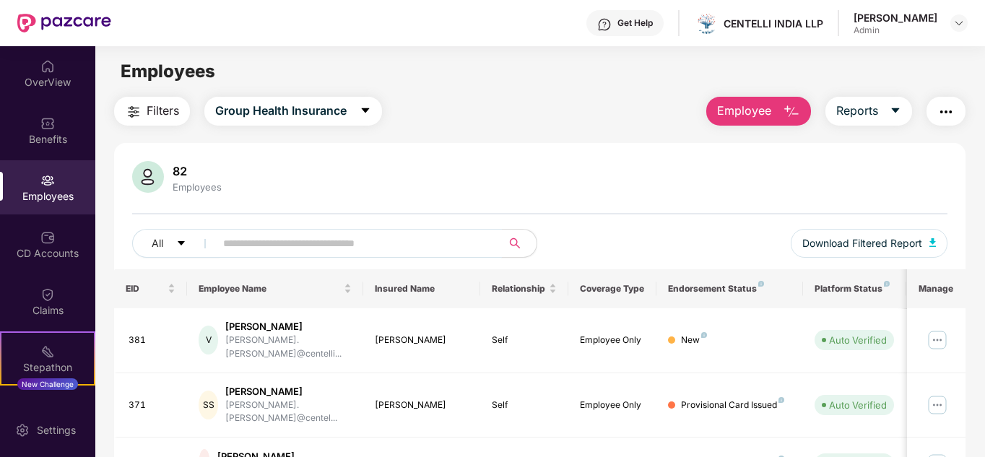
click at [316, 244] on input "text" at bounding box center [352, 244] width 259 height 22
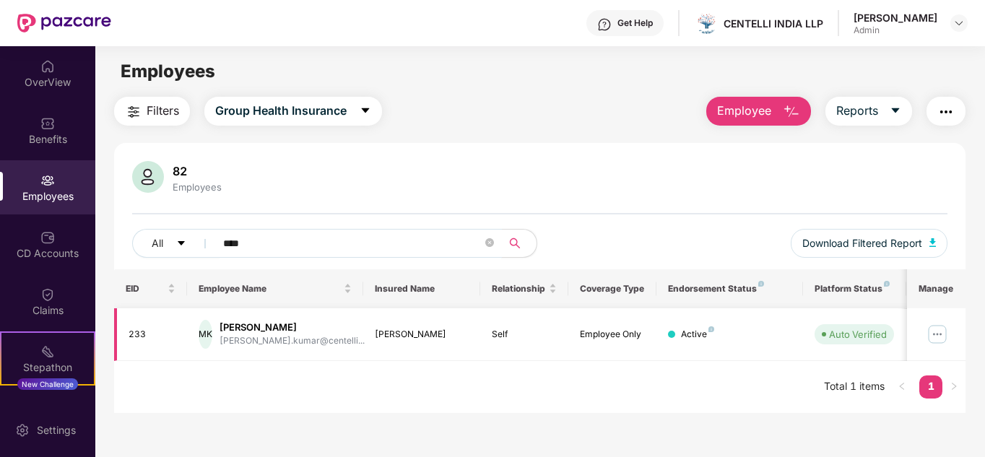
type input "****"
click at [937, 333] on img at bounding box center [937, 334] width 23 height 23
click at [701, 337] on div "Active" at bounding box center [697, 335] width 33 height 14
click at [212, 335] on div "MK" at bounding box center [206, 334] width 14 height 29
click at [262, 329] on div "[PERSON_NAME]" at bounding box center [292, 328] width 145 height 14
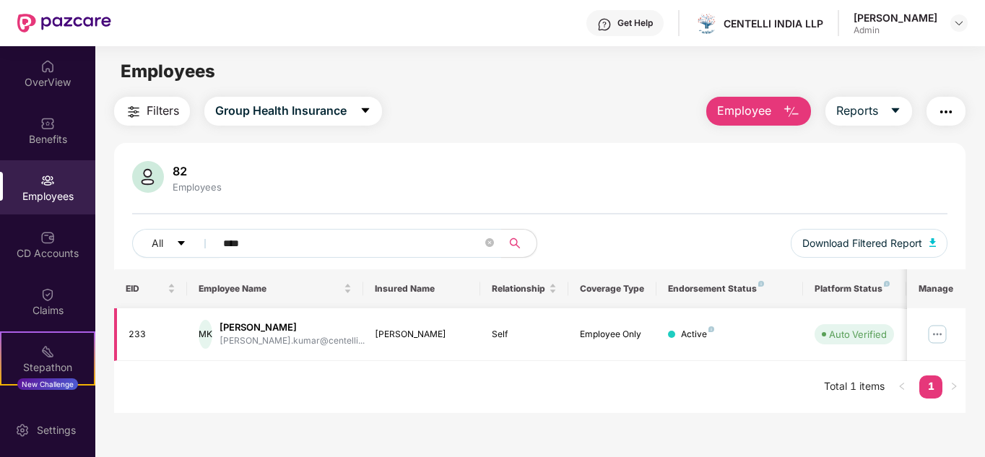
click at [212, 330] on div "MK" at bounding box center [206, 334] width 14 height 29
click at [694, 334] on div "Active" at bounding box center [697, 335] width 33 height 14
click at [789, 110] on img "button" at bounding box center [791, 111] width 17 height 17
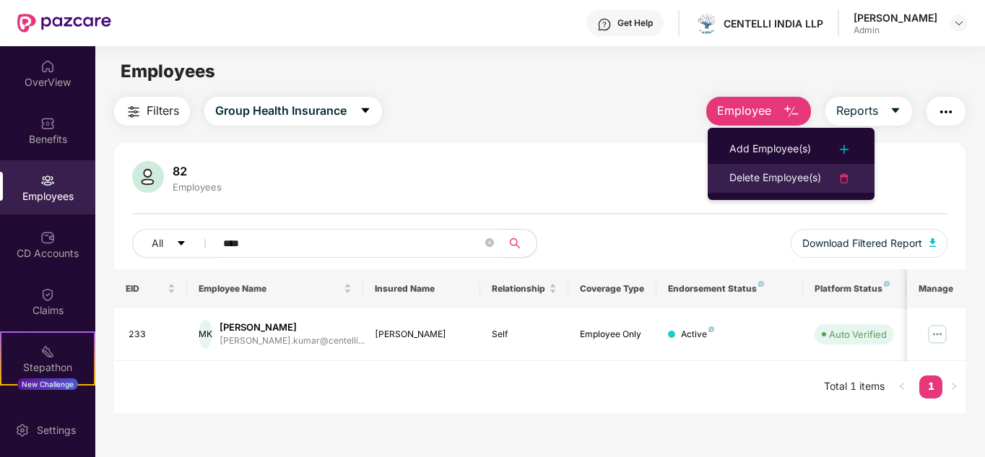
click at [752, 172] on div "Delete Employee(s)" at bounding box center [775, 178] width 92 height 17
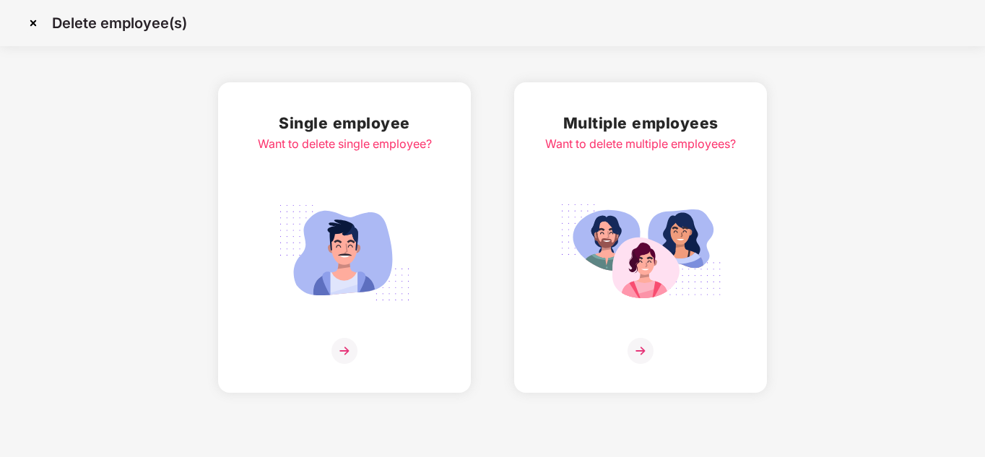
click at [349, 348] on img at bounding box center [344, 351] width 26 height 26
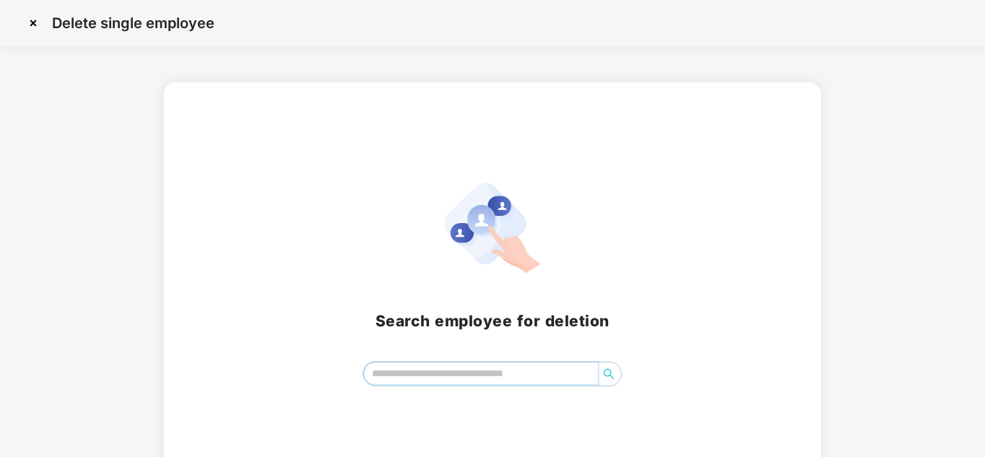
click at [469, 366] on input "search" at bounding box center [481, 373] width 235 height 22
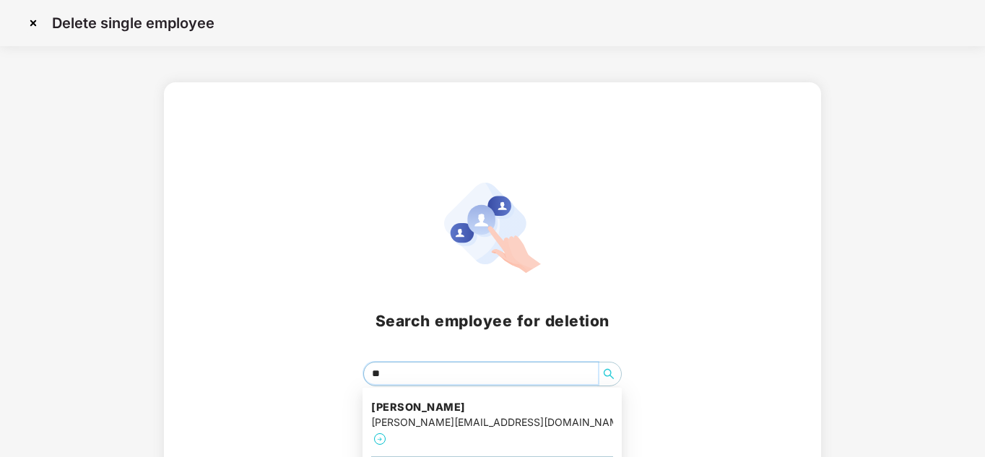
type input "***"
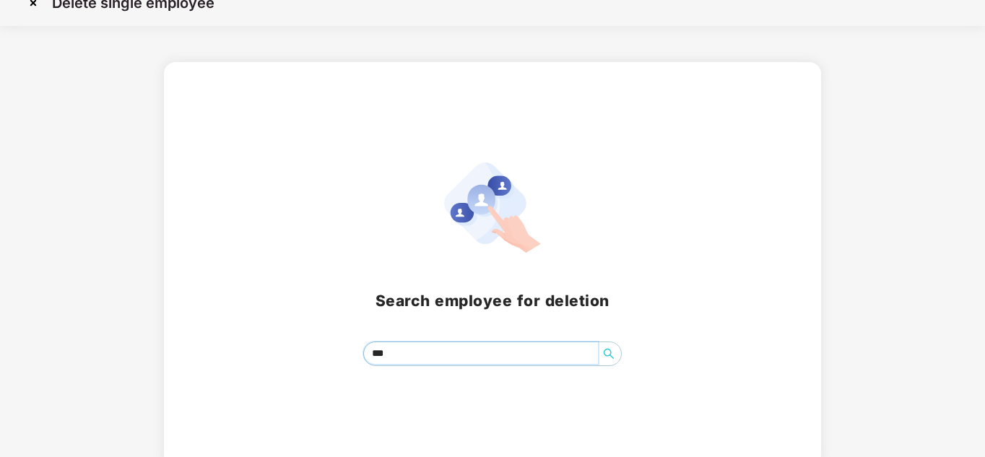
scroll to position [30, 0]
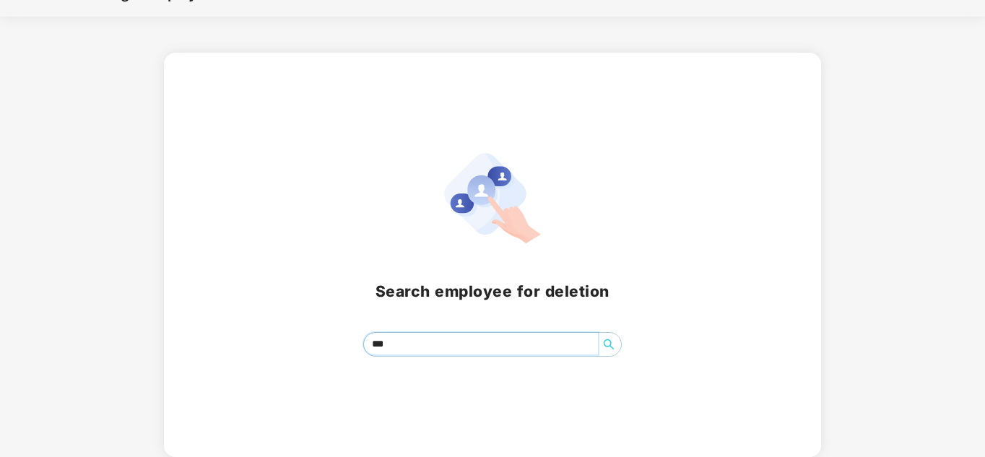
click at [422, 352] on input "***" at bounding box center [481, 344] width 235 height 22
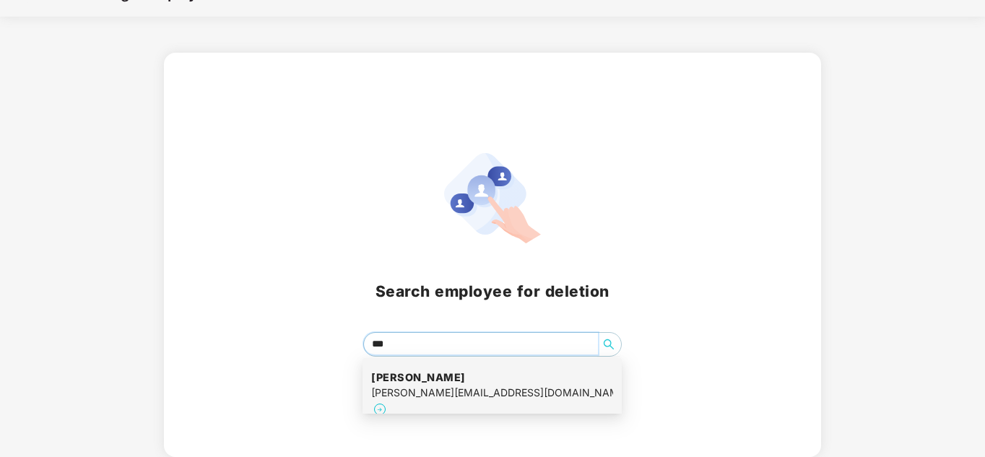
click at [434, 390] on div "[PERSON_NAME][EMAIL_ADDRESS][DOMAIN_NAME]" at bounding box center [492, 393] width 242 height 16
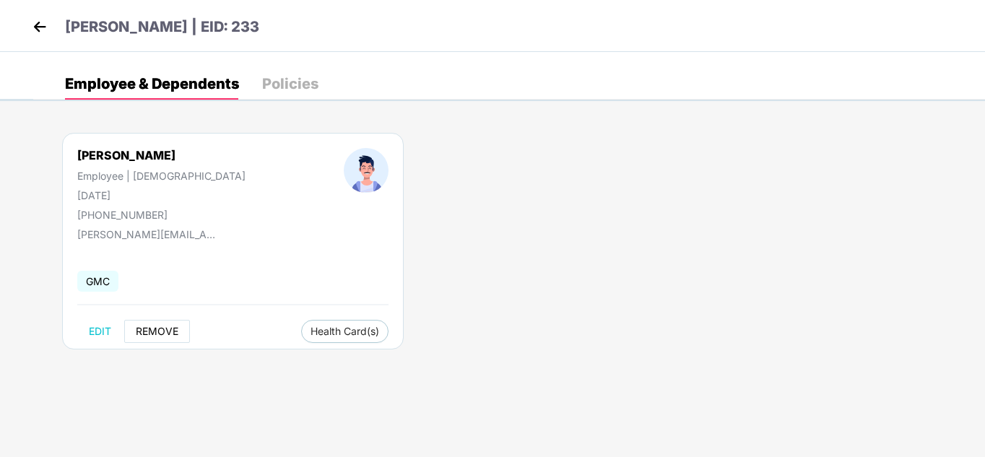
click at [152, 334] on span "REMOVE" at bounding box center [157, 332] width 43 height 12
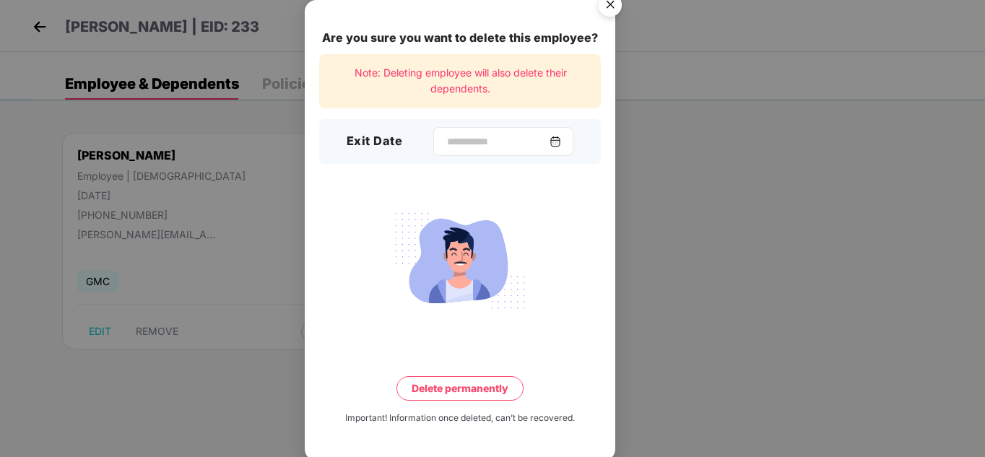
click at [561, 139] on img at bounding box center [556, 142] width 12 height 12
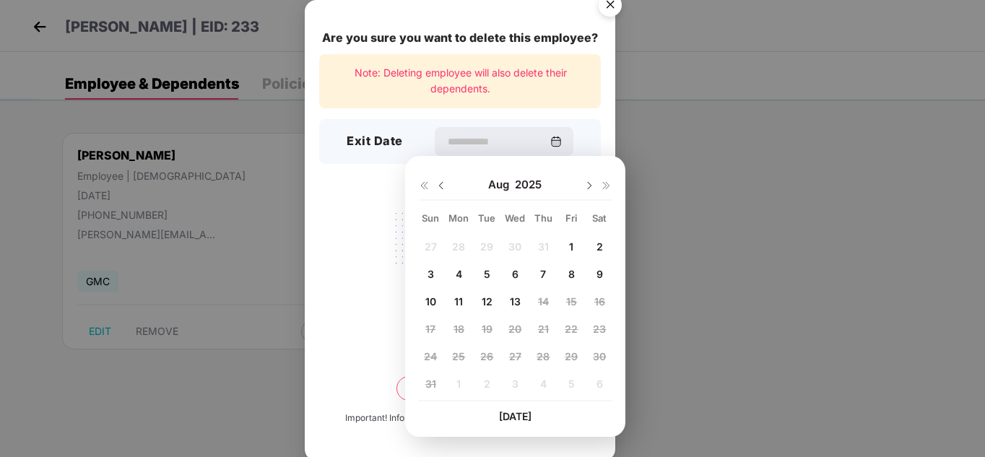
click at [443, 186] on img at bounding box center [441, 186] width 12 height 12
click at [576, 330] on span "25" at bounding box center [571, 329] width 13 height 12
type input "**********"
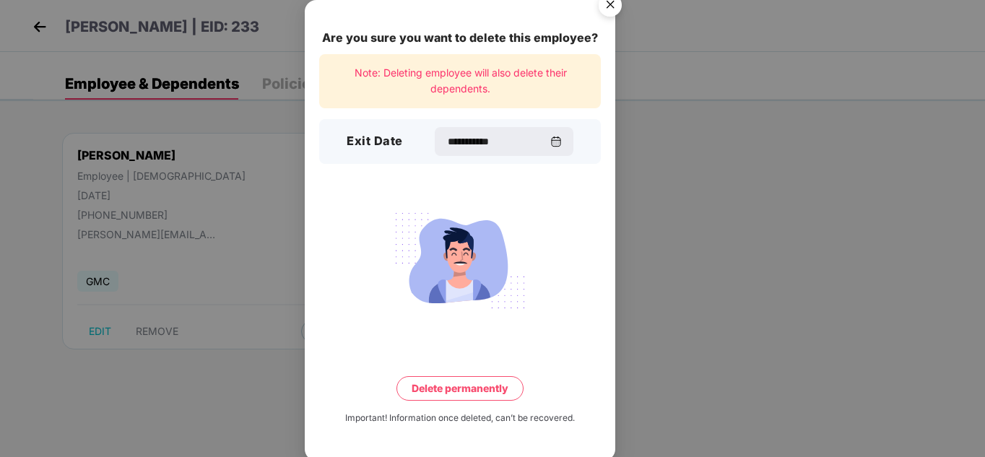
click at [477, 387] on button "Delete permanently" at bounding box center [459, 388] width 127 height 25
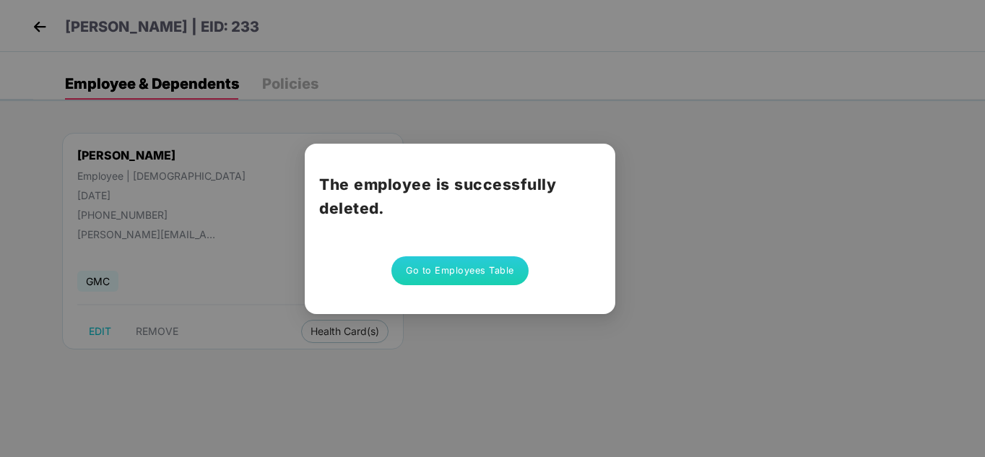
click at [472, 271] on button "Go to Employees Table" at bounding box center [459, 270] width 137 height 29
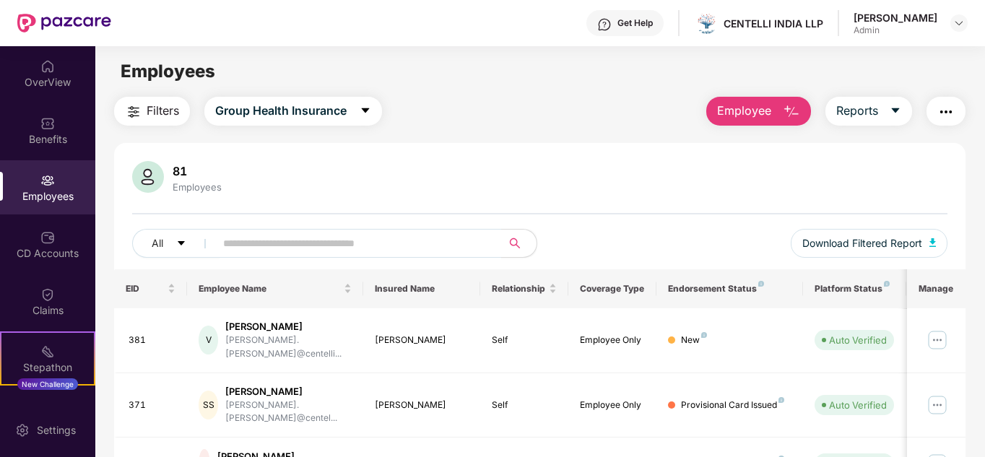
click at [766, 106] on span "Employee" at bounding box center [744, 111] width 54 height 18
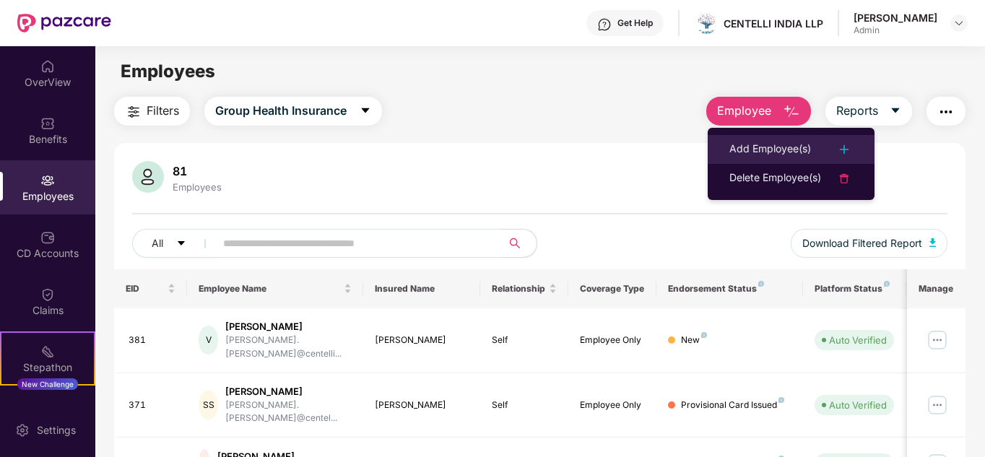
click at [786, 150] on div "Add Employee(s)" at bounding box center [770, 149] width 82 height 17
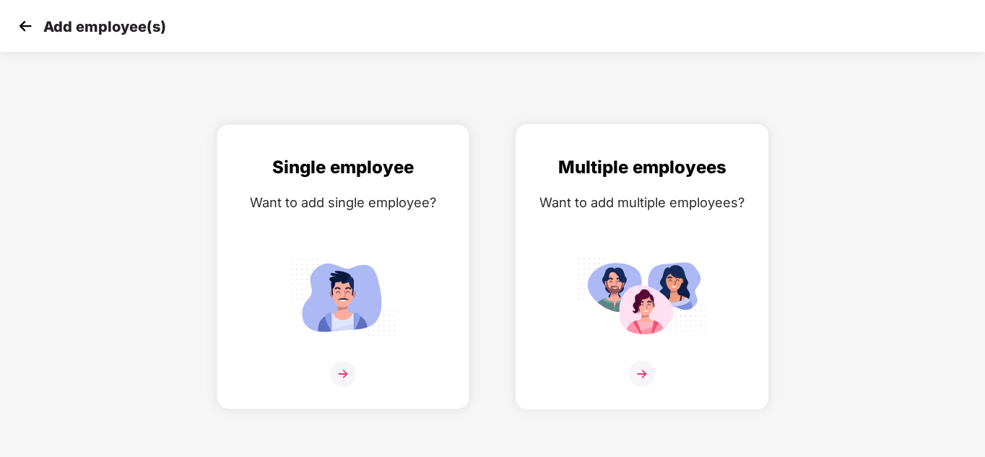
click at [640, 368] on img at bounding box center [642, 374] width 26 height 26
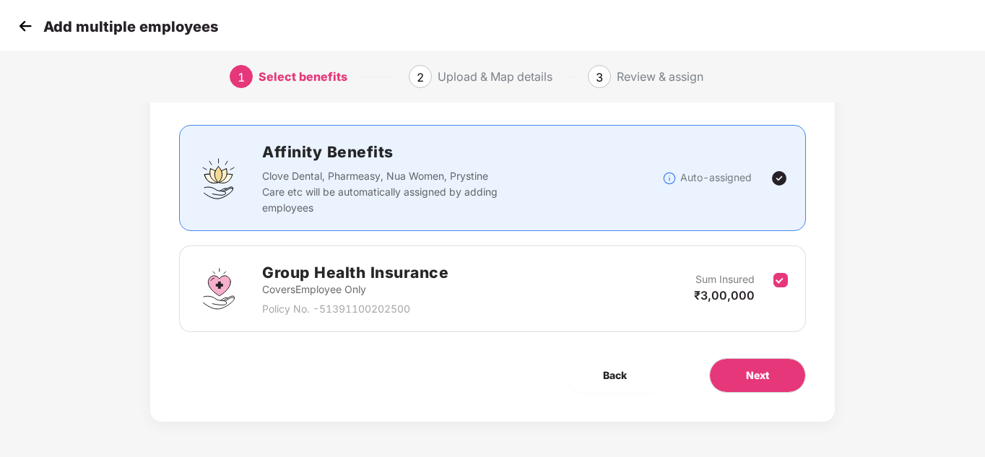
scroll to position [77, 0]
click at [772, 372] on button "Next" at bounding box center [757, 374] width 97 height 35
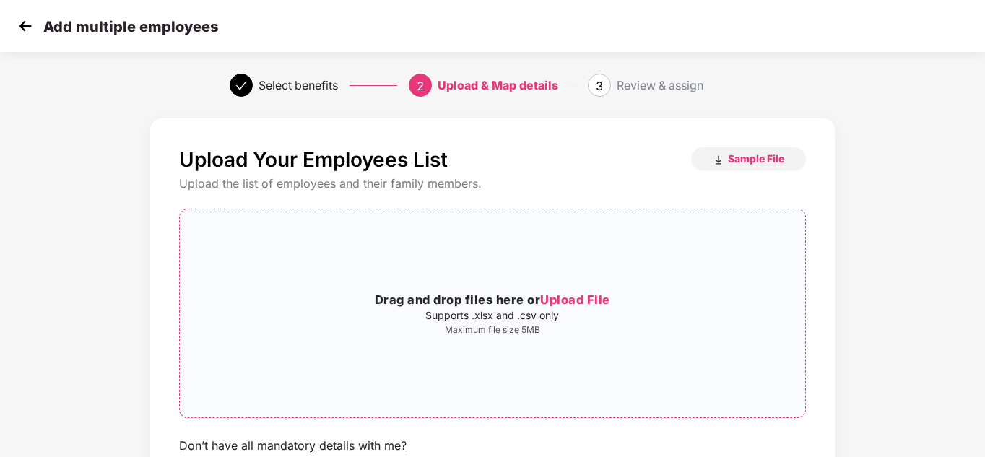
click at [588, 297] on span "Upload File" at bounding box center [575, 299] width 70 height 14
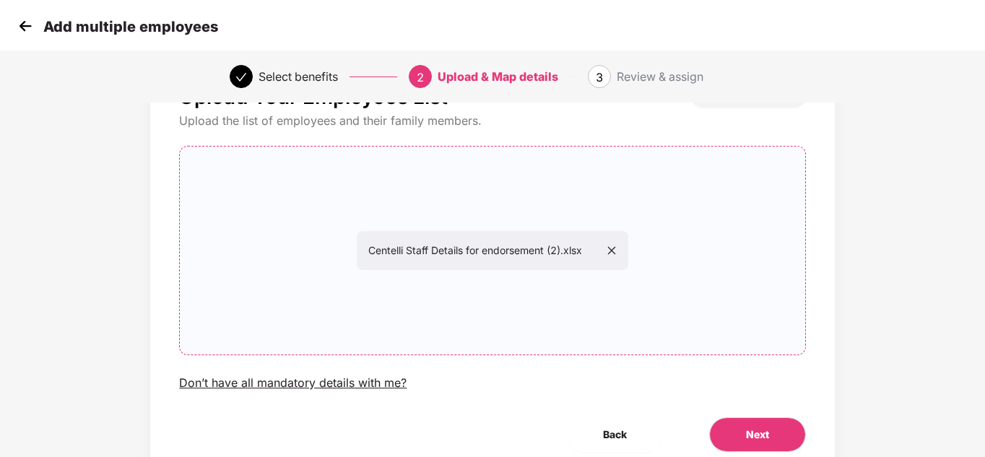
scroll to position [123, 0]
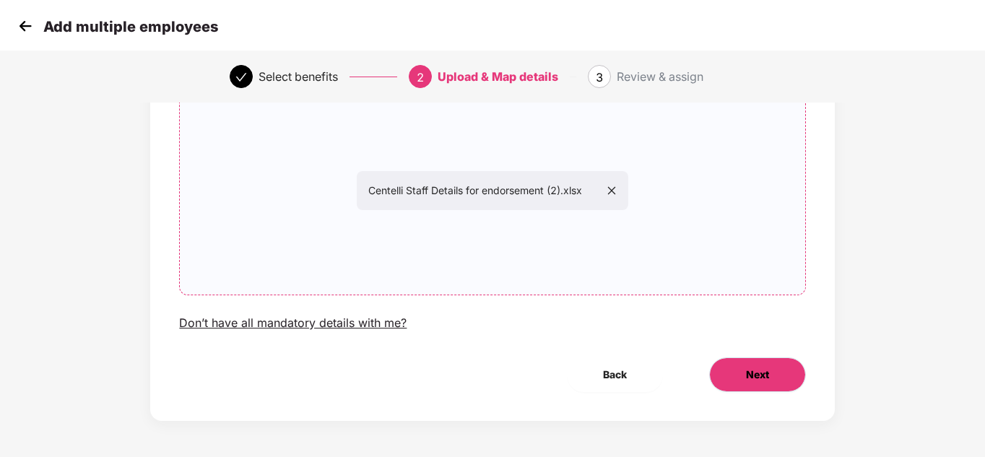
click at [772, 368] on button "Next" at bounding box center [757, 374] width 97 height 35
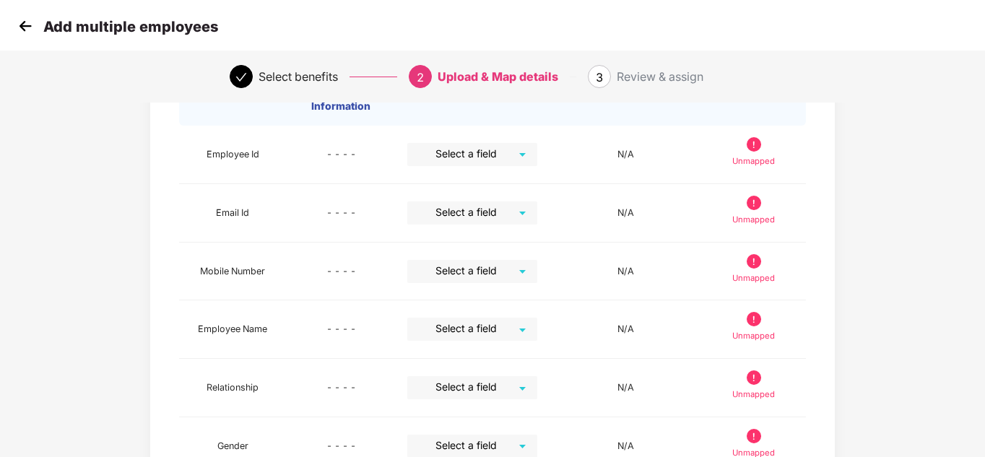
scroll to position [0, 0]
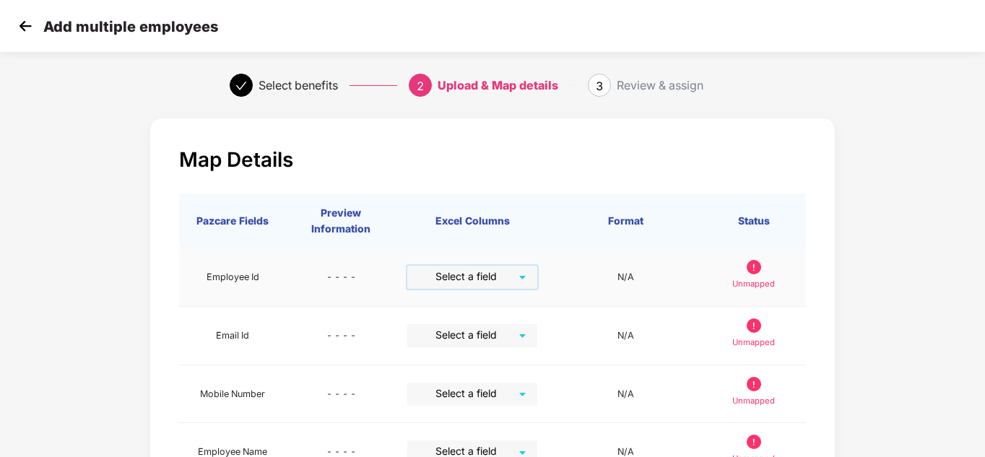
click at [516, 276] on input "search" at bounding box center [467, 277] width 104 height 22
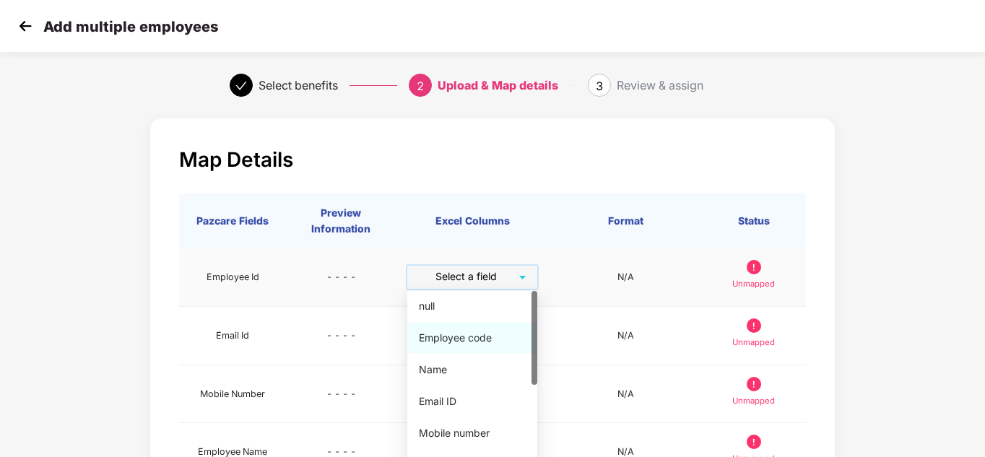
click at [466, 340] on div "Employee code" at bounding box center [472, 338] width 107 height 16
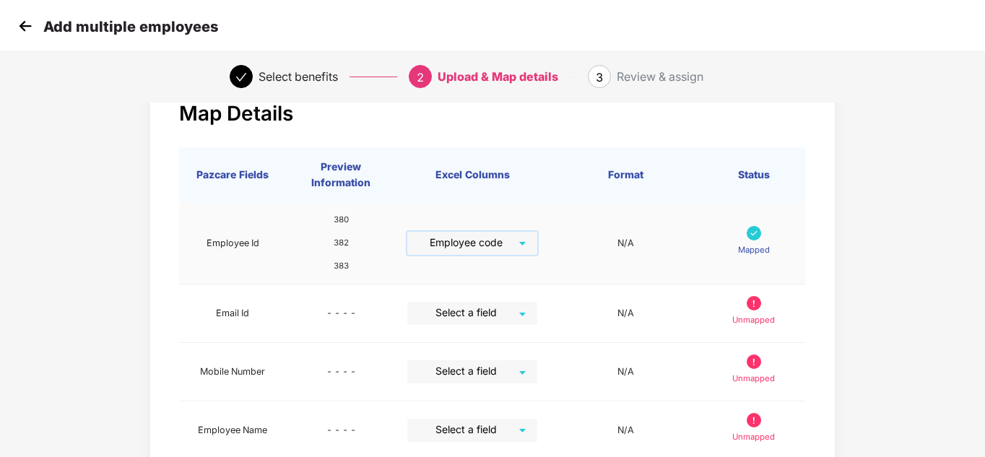
scroll to position [72, 0]
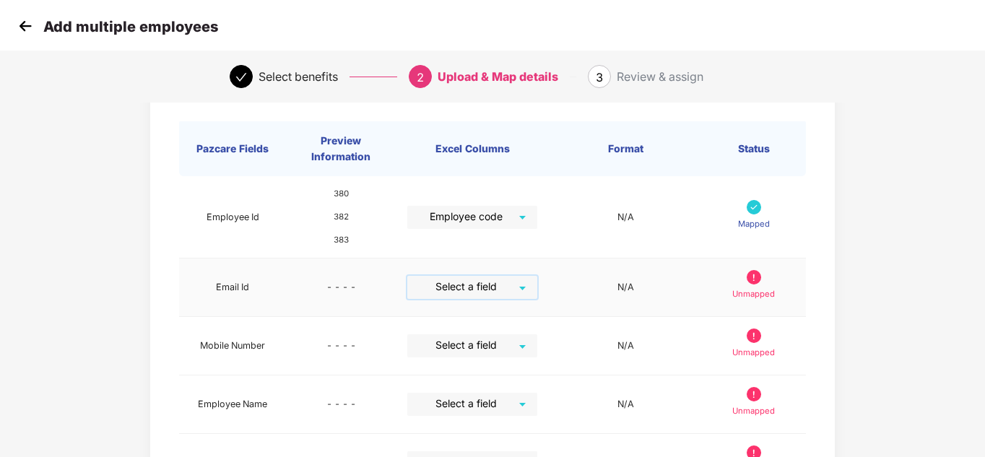
click at [519, 296] on input "search" at bounding box center [467, 287] width 104 height 22
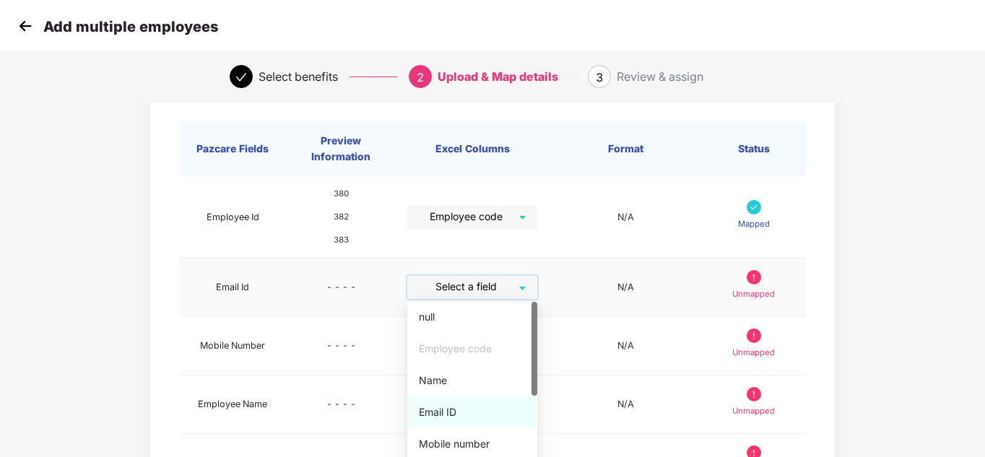
click at [443, 410] on div "Email ID" at bounding box center [472, 412] width 107 height 16
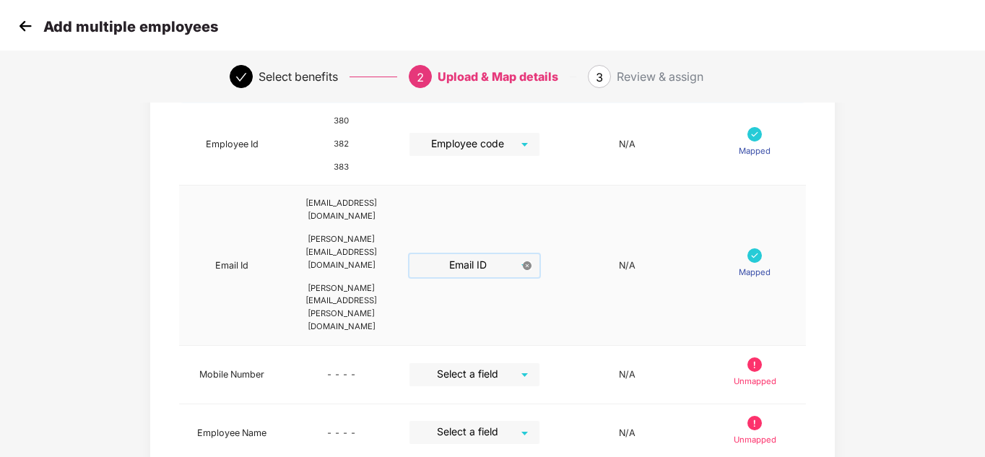
scroll to position [144, 0]
click at [521, 364] on input "search" at bounding box center [469, 375] width 104 height 22
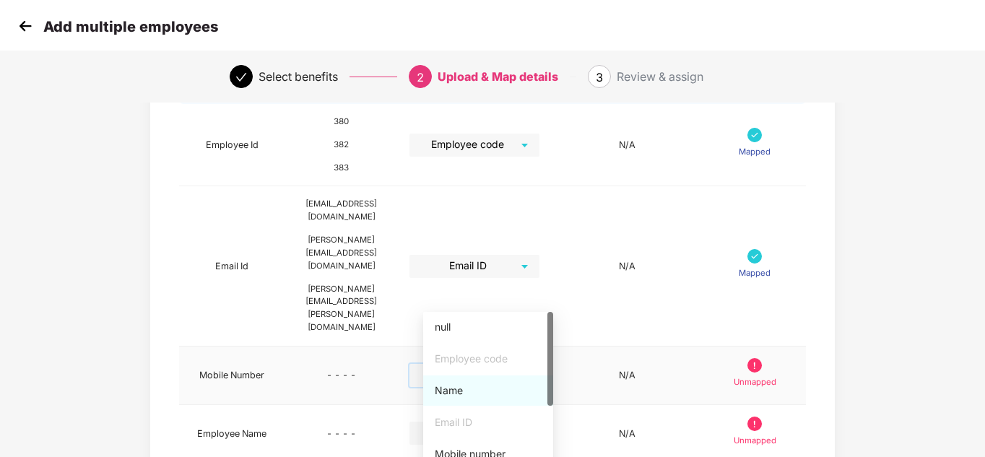
scroll to position [72, 0]
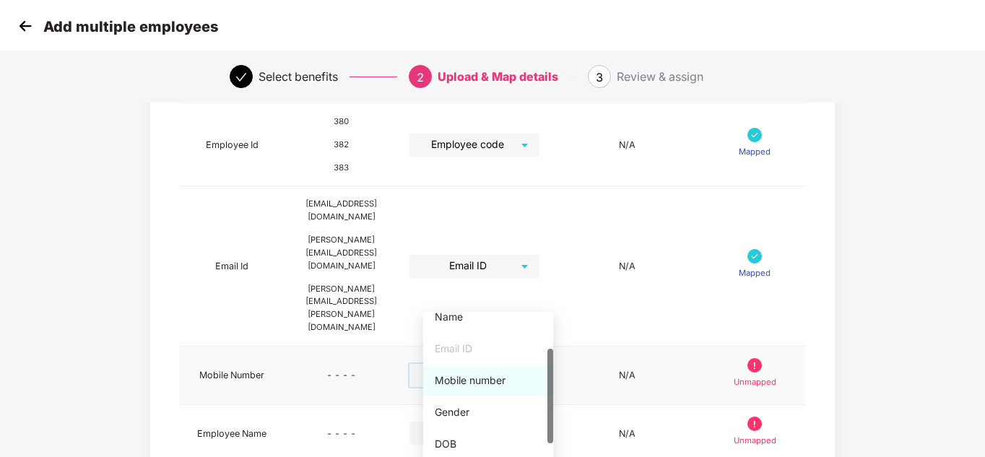
click at [494, 378] on div "Mobile number" at bounding box center [488, 381] width 107 height 16
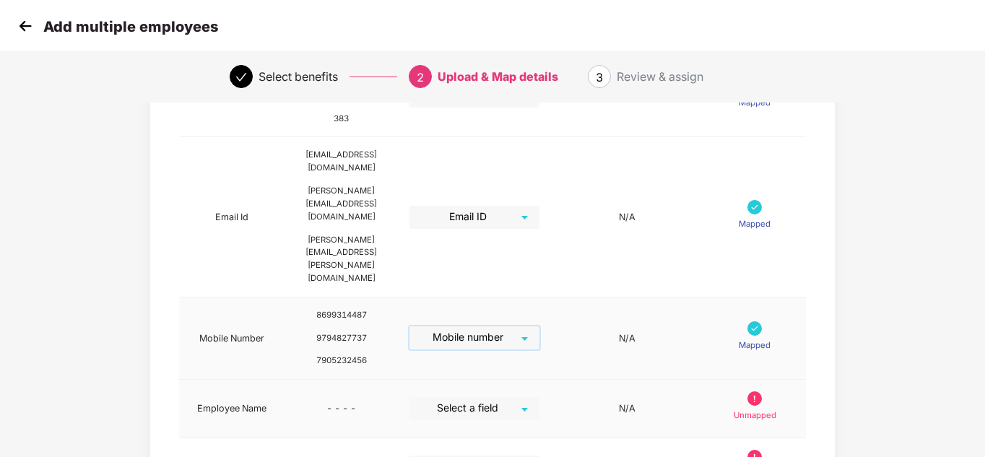
scroll to position [217, 0]
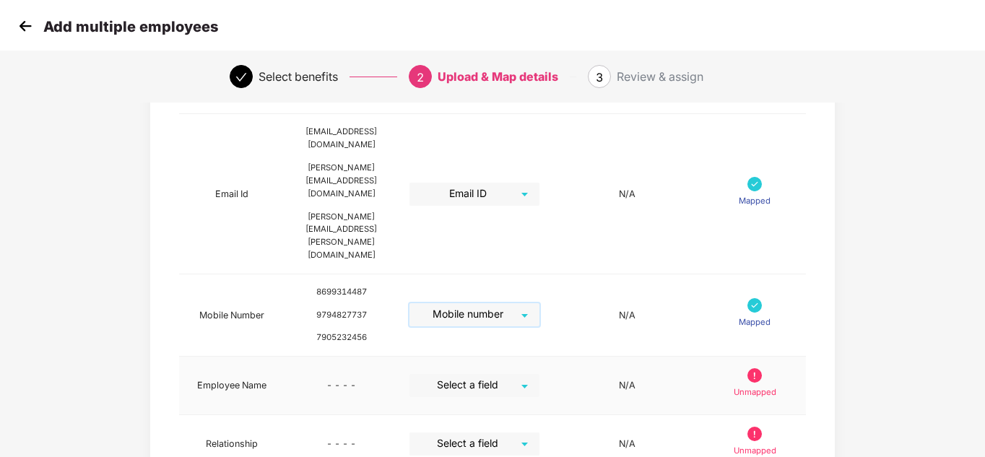
click at [539, 374] on div "Select a field" at bounding box center [474, 385] width 130 height 23
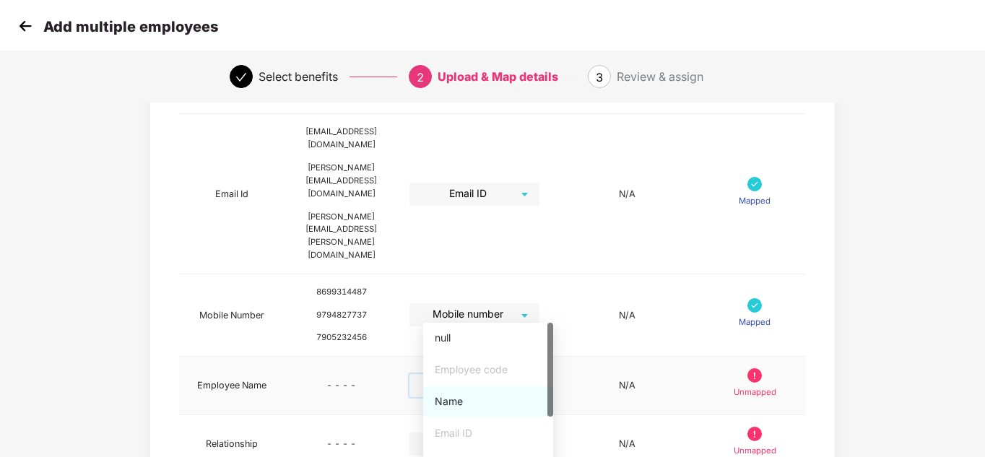
click at [473, 398] on div "Name" at bounding box center [488, 402] width 107 height 16
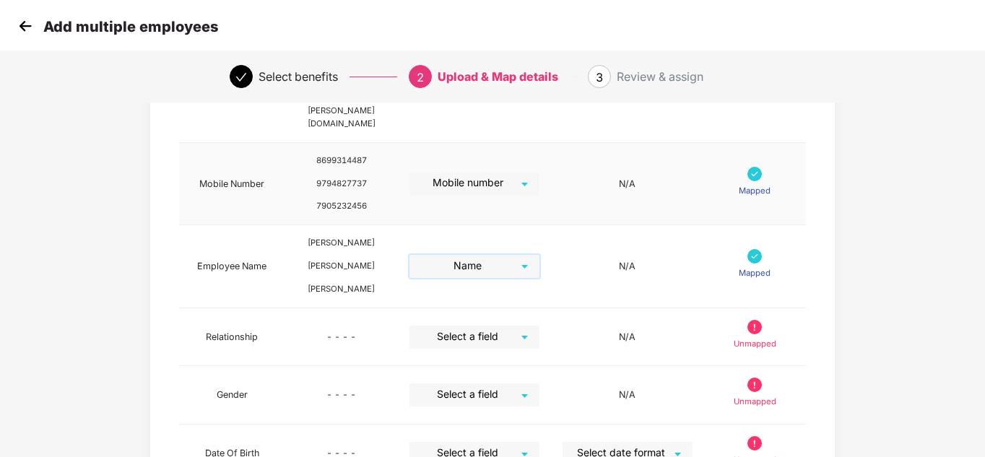
scroll to position [361, 0]
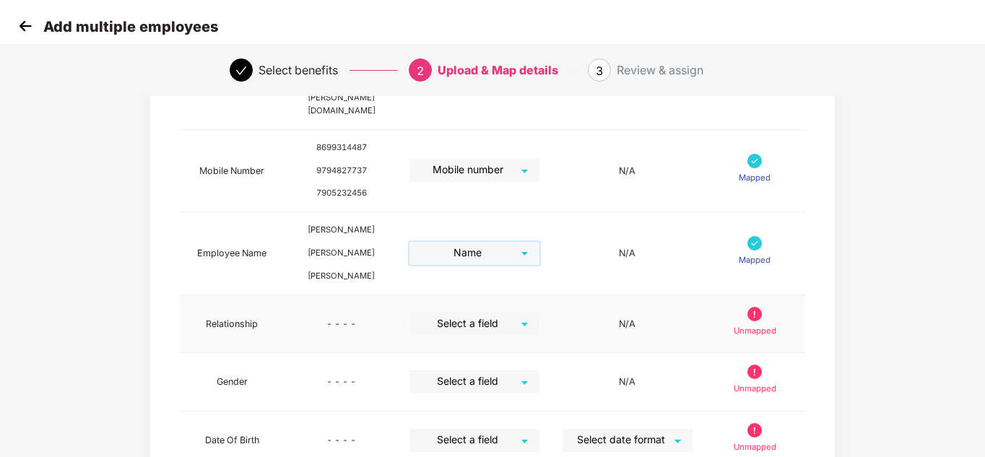
click at [521, 313] on input "search" at bounding box center [469, 324] width 104 height 22
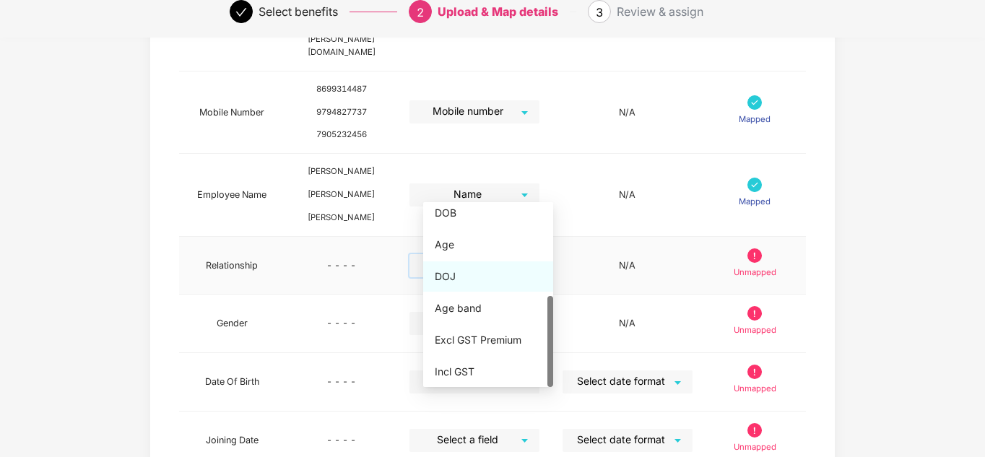
scroll to position [433, 0]
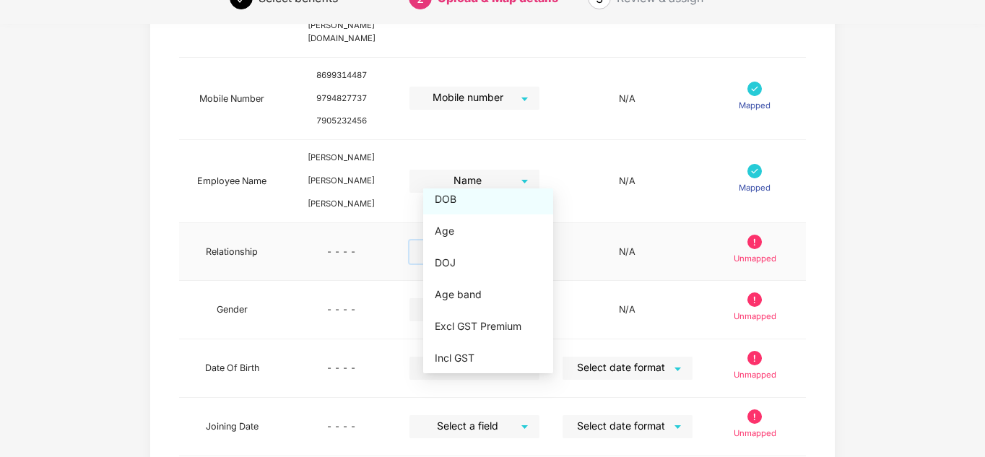
click at [493, 240] on input "search" at bounding box center [469, 251] width 104 height 22
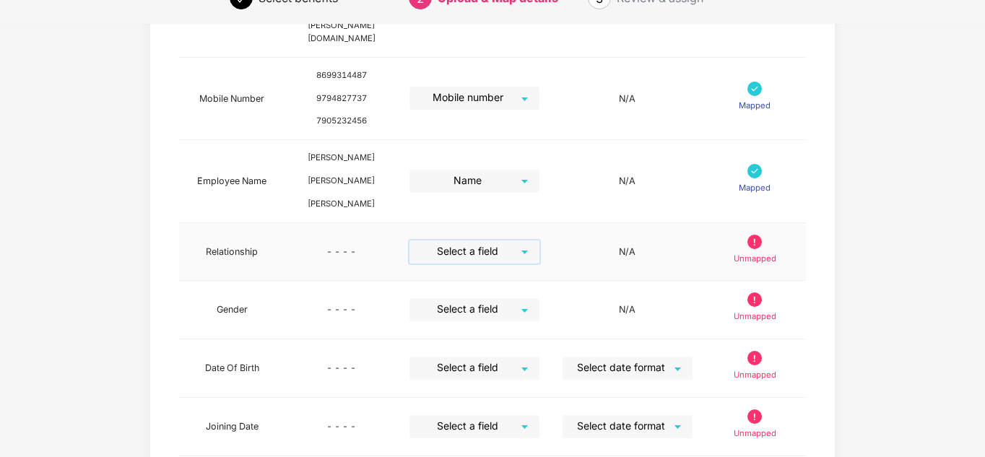
click at [521, 240] on input "search" at bounding box center [469, 251] width 104 height 22
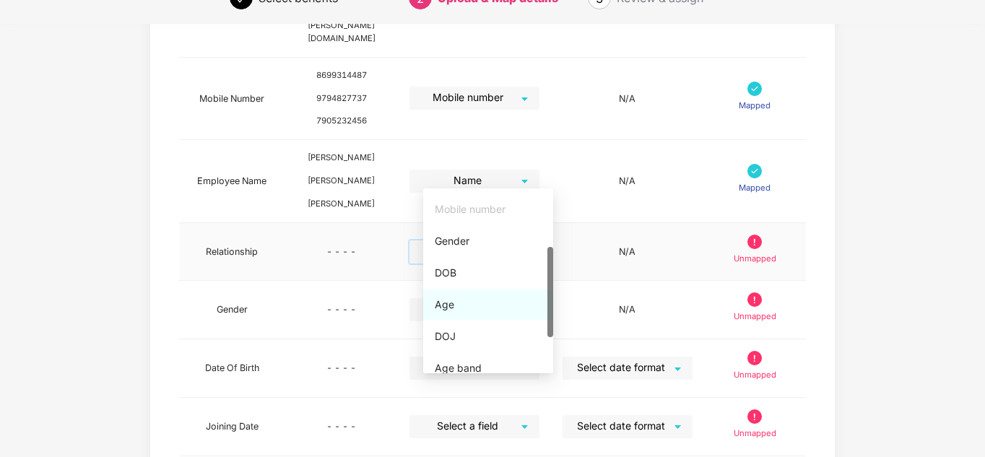
scroll to position [0, 0]
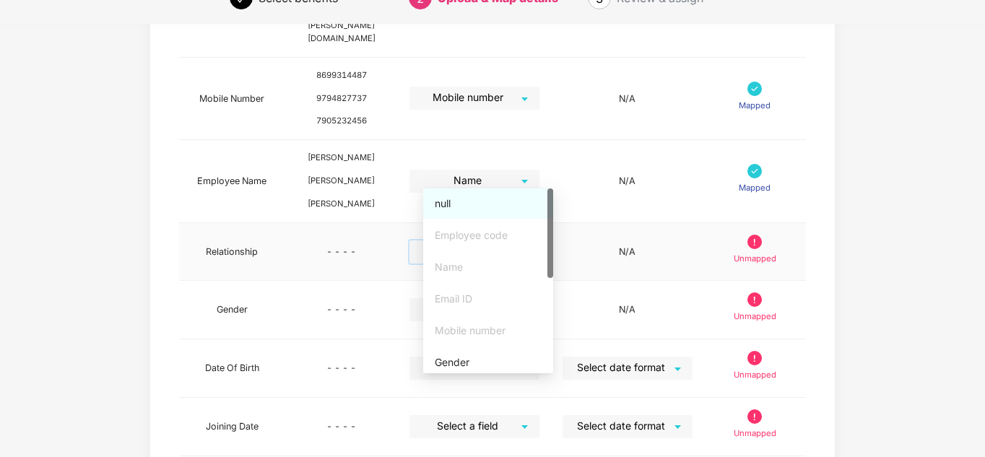
click at [459, 206] on div "null" at bounding box center [488, 204] width 107 height 16
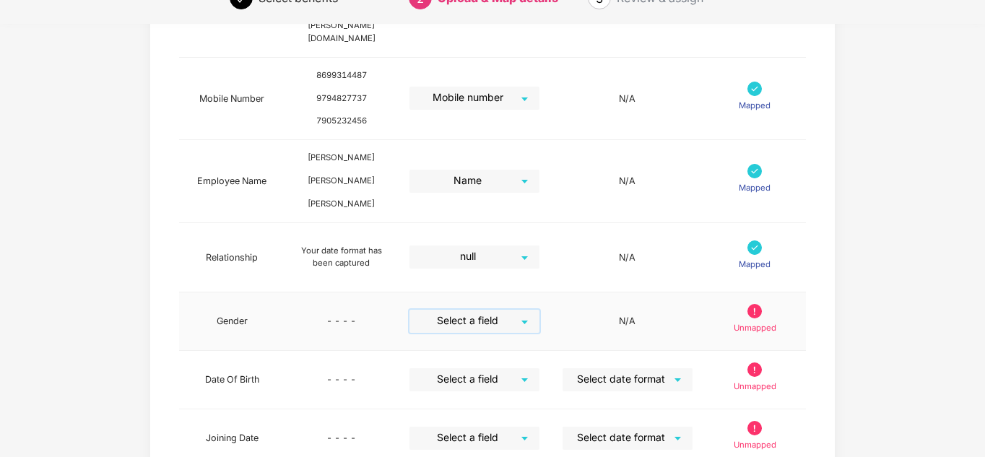
click at [521, 310] on input "search" at bounding box center [469, 321] width 104 height 22
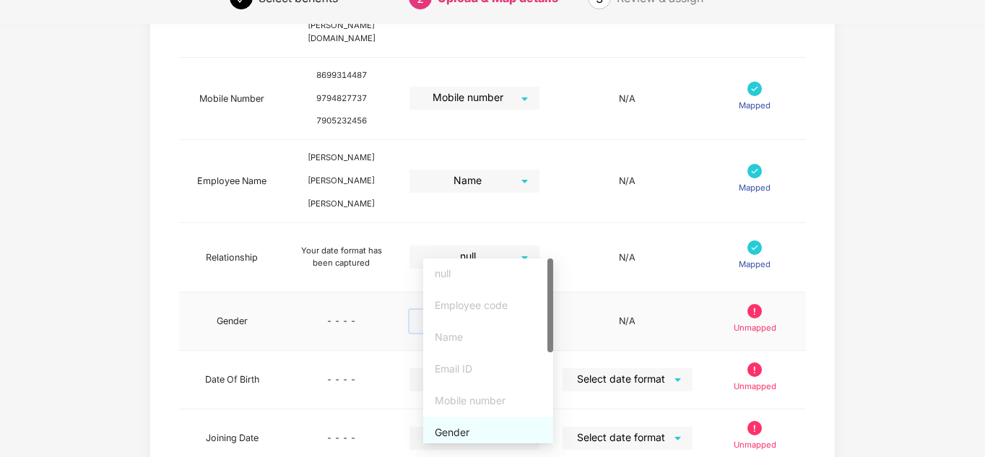
click at [461, 430] on div "Gender" at bounding box center [488, 433] width 107 height 16
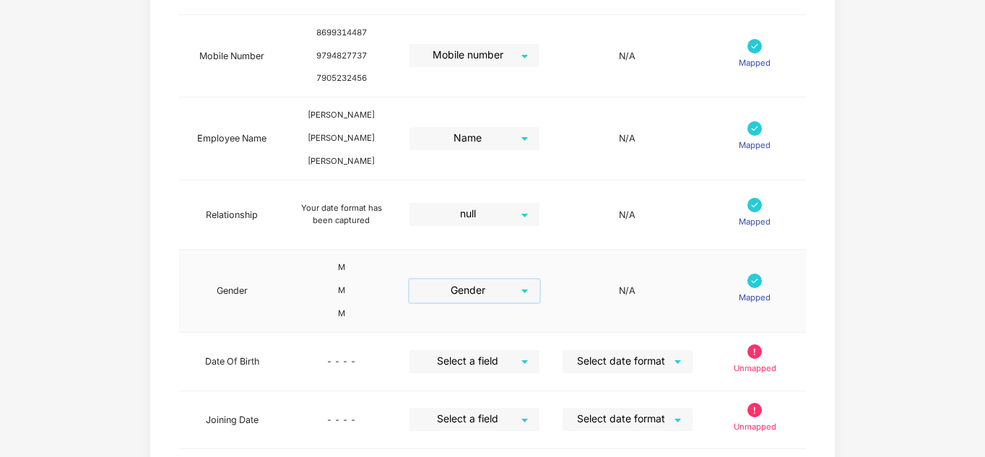
scroll to position [516, 0]
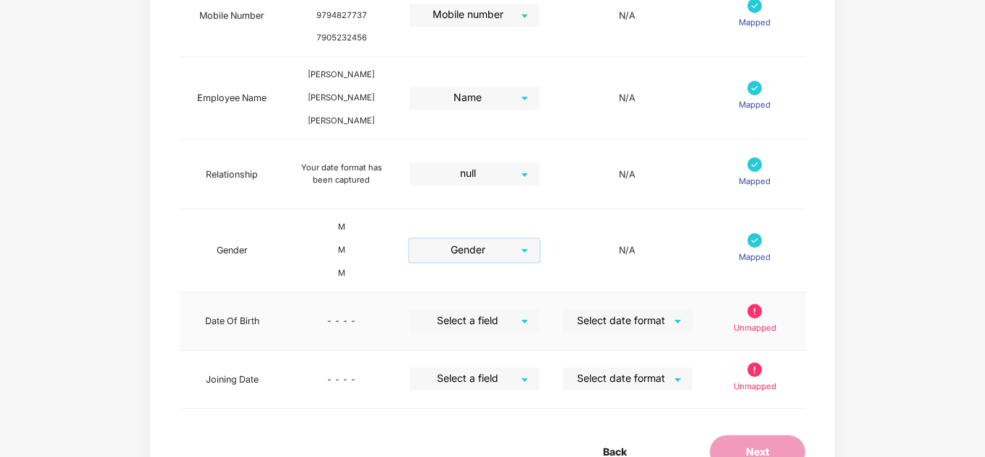
click at [521, 310] on input "search" at bounding box center [469, 321] width 104 height 22
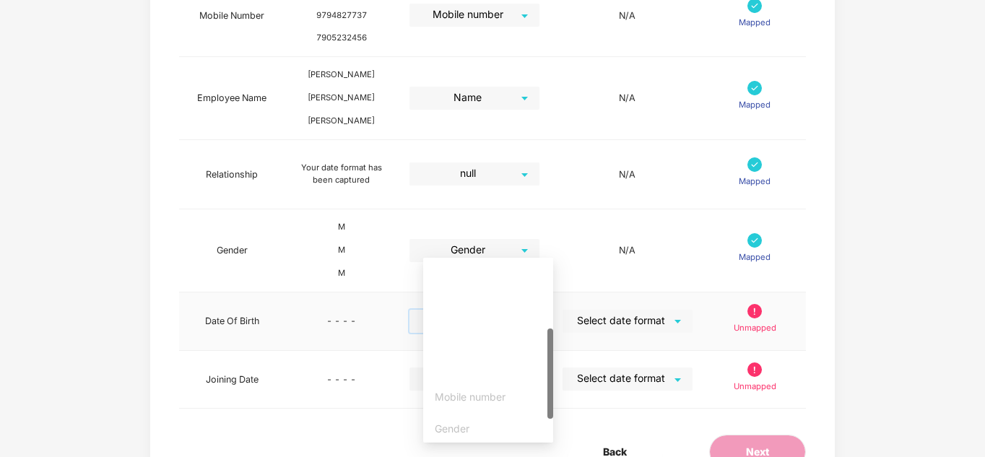
scroll to position [144, 0]
click at [459, 318] on div "DOB" at bounding box center [488, 316] width 107 height 16
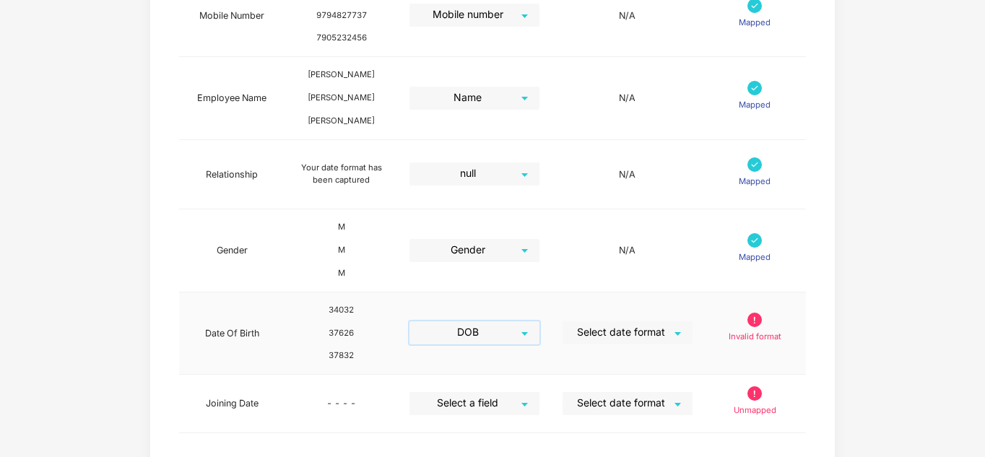
click at [689, 321] on div "Select date format" at bounding box center [628, 332] width 130 height 23
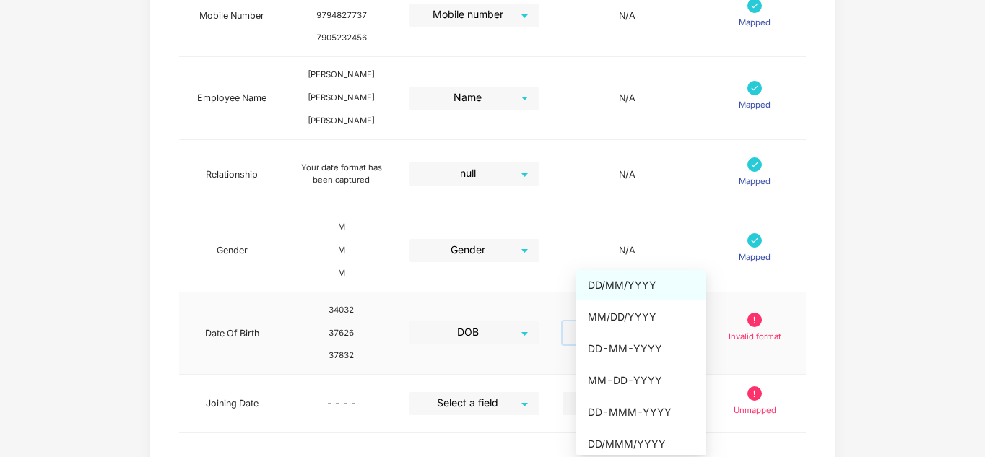
click at [627, 282] on div "DD/MM/YYYY" at bounding box center [641, 285] width 107 height 16
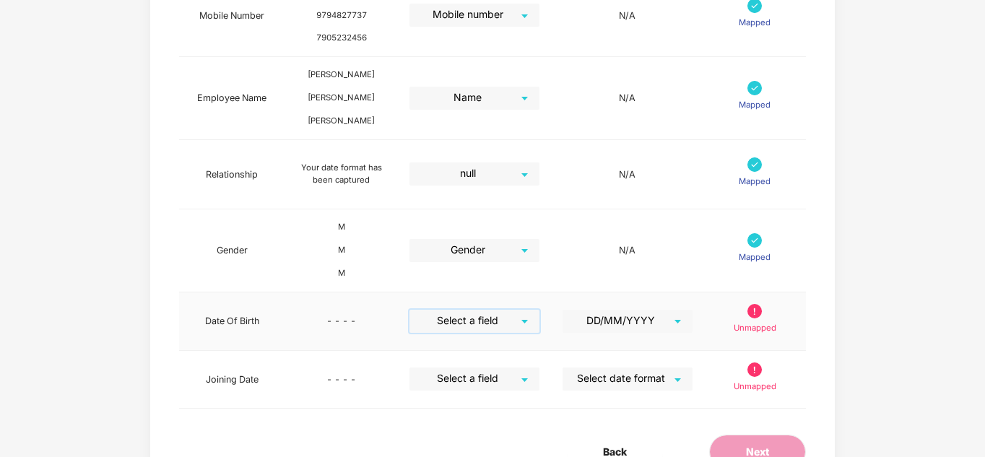
click at [521, 310] on input "search" at bounding box center [469, 321] width 104 height 22
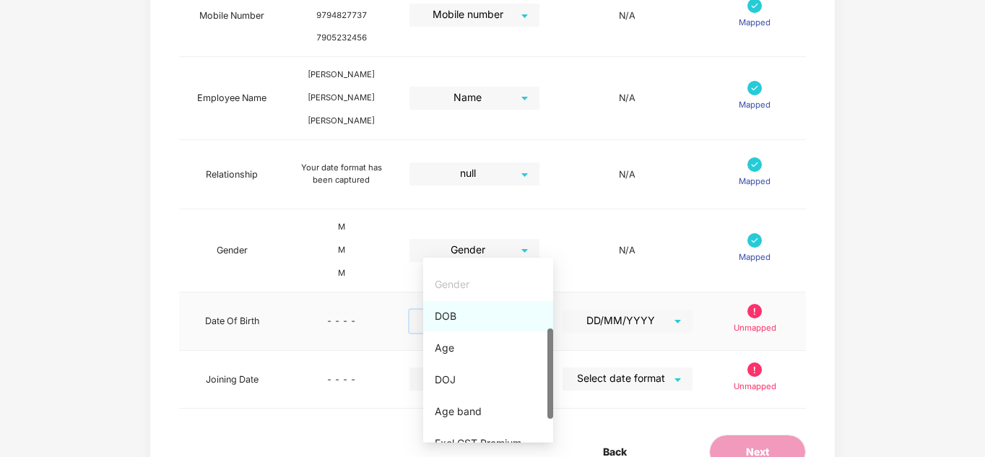
click at [474, 316] on div "DOB" at bounding box center [488, 316] width 107 height 16
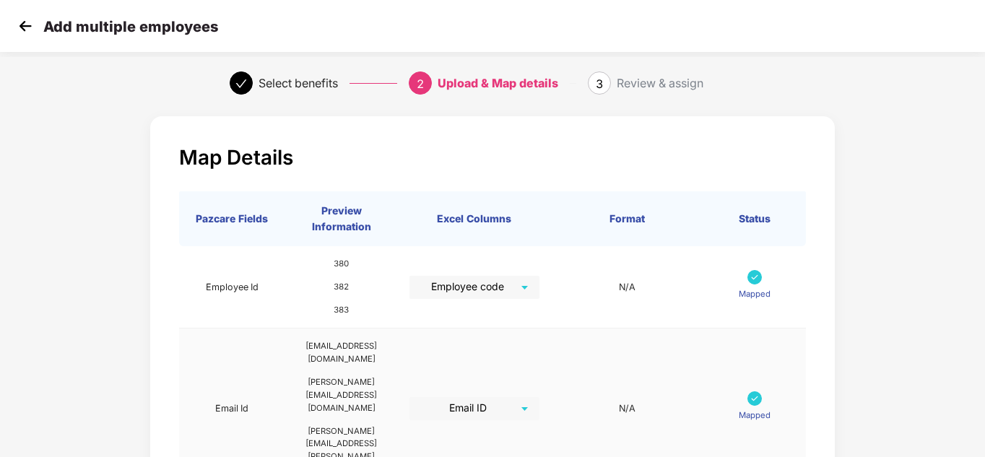
scroll to position [0, 0]
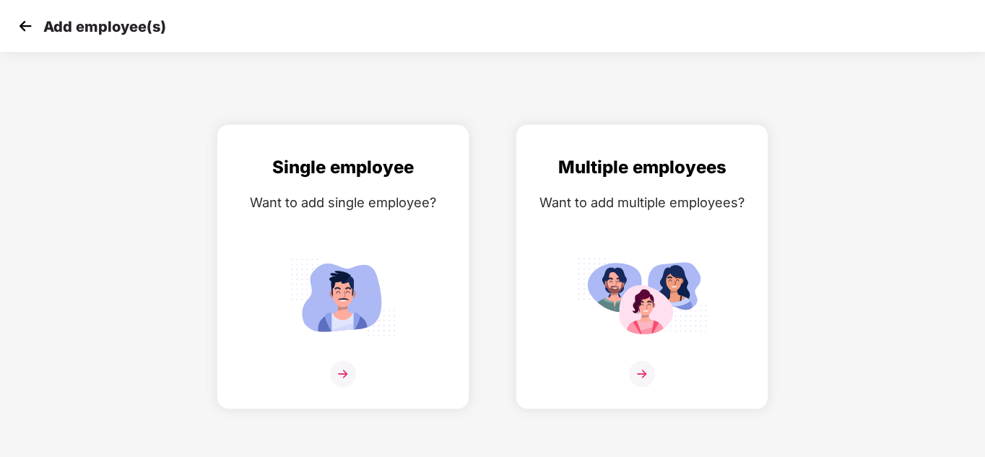
click at [25, 29] on img at bounding box center [25, 26] width 22 height 22
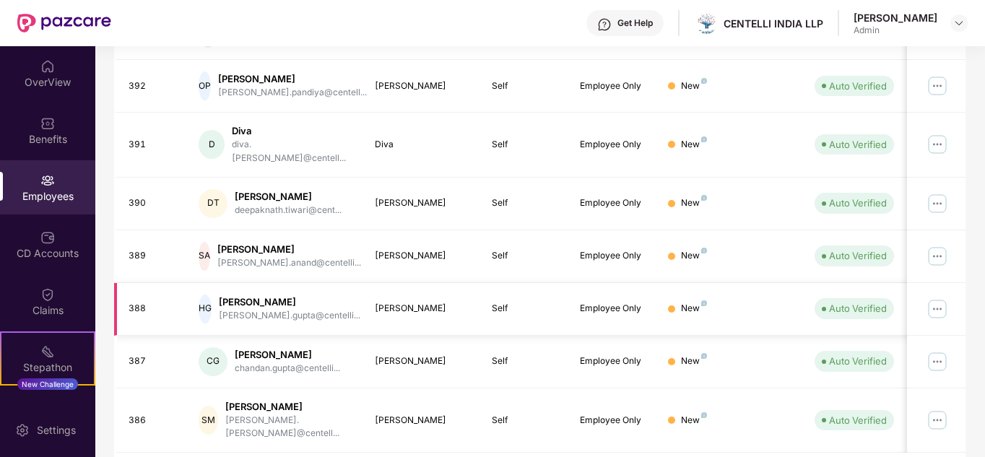
scroll to position [430, 0]
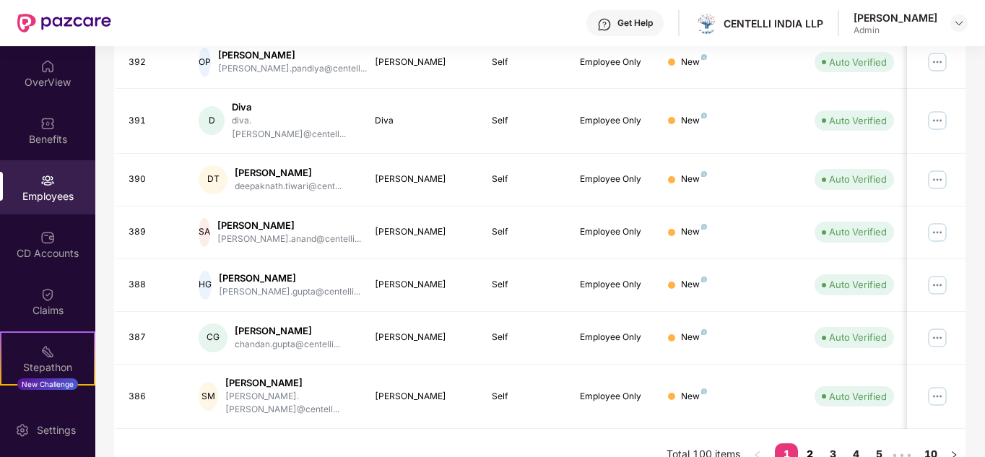
click at [809, 443] on link "2" at bounding box center [809, 454] width 23 height 22
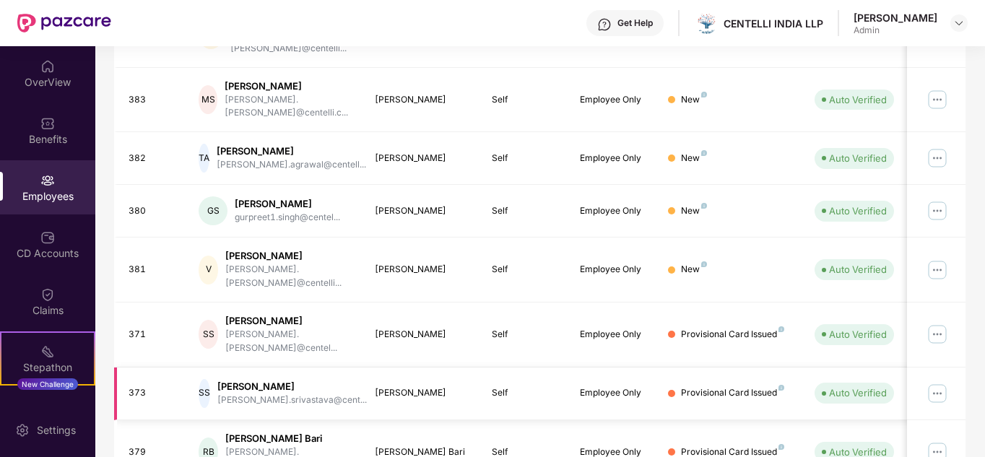
scroll to position [214, 0]
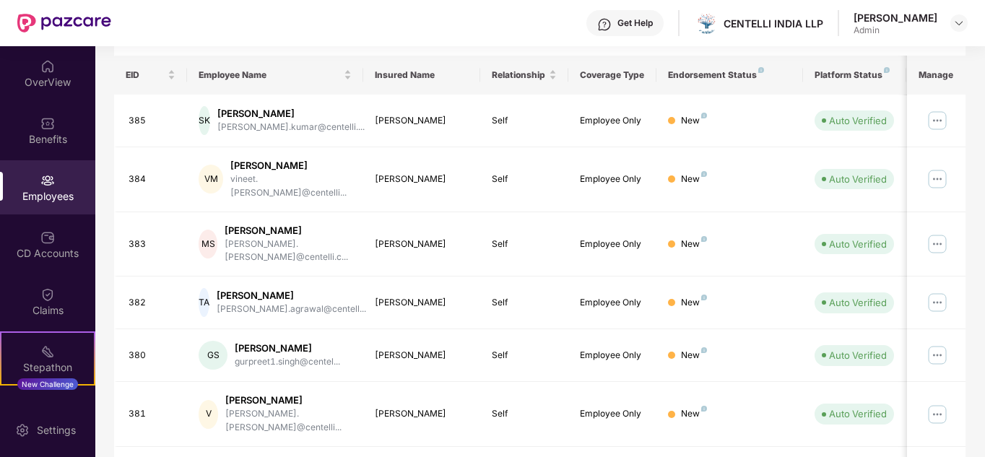
click at [972, 221] on div "Filters Group Health Insurance Employee Reports 96 Employees All Download Filte…" at bounding box center [539, 314] width 889 height 863
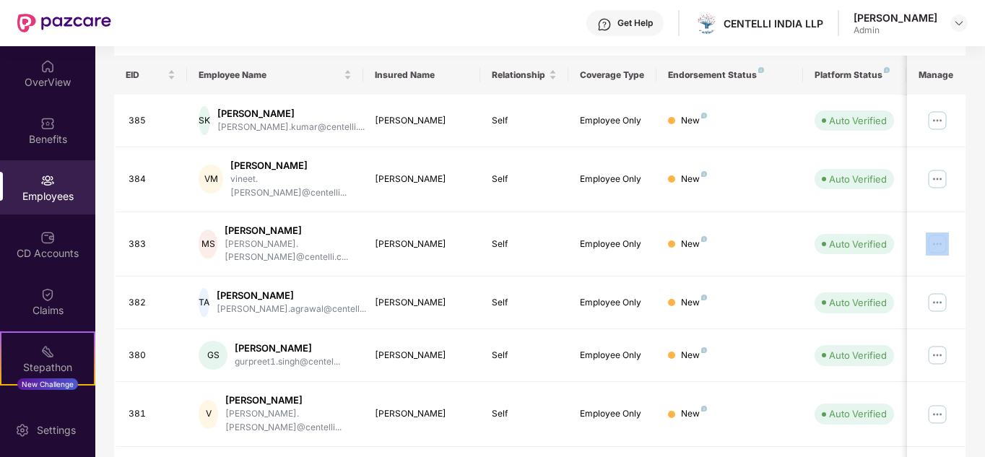
click at [972, 221] on div "Filters Group Health Insurance Employee Reports 96 Employees All Download Filte…" at bounding box center [539, 314] width 889 height 863
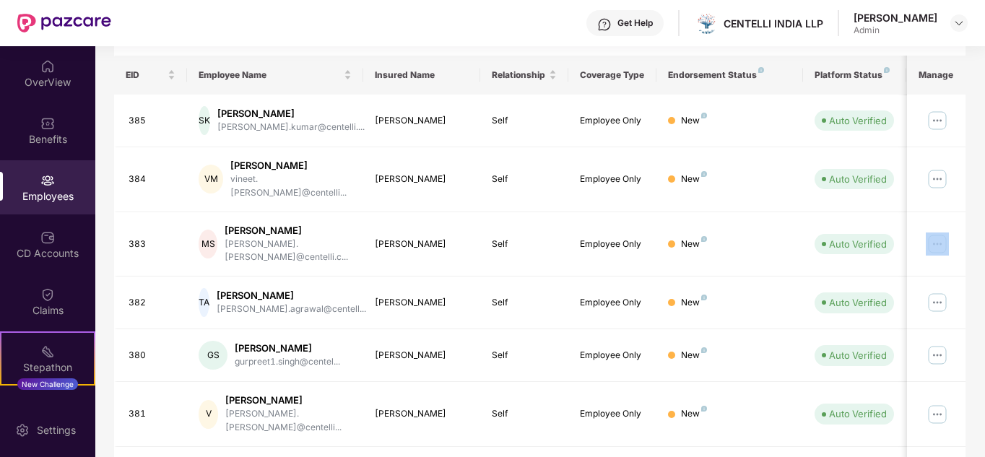
click at [972, 221] on div "Filters Group Health Insurance Employee Reports 96 Employees All Download Filte…" at bounding box center [539, 314] width 889 height 863
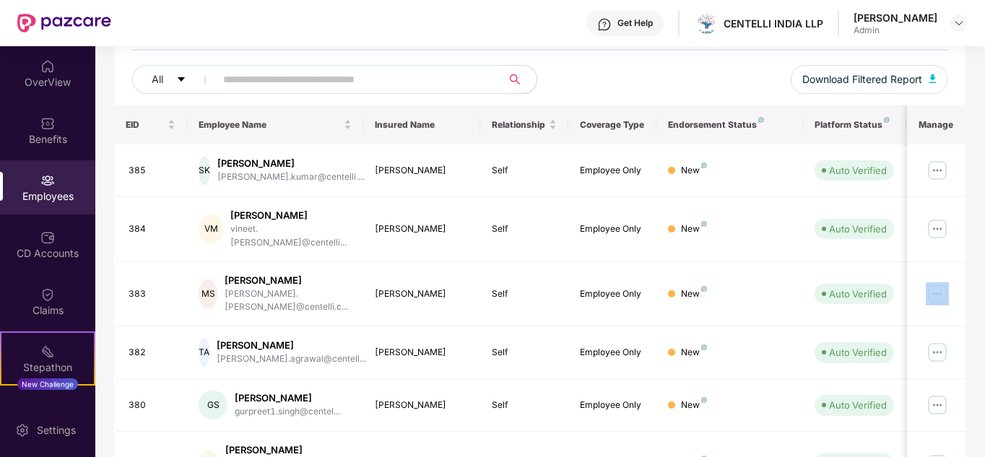
scroll to position [0, 0]
